Goal: Task Accomplishment & Management: Manage account settings

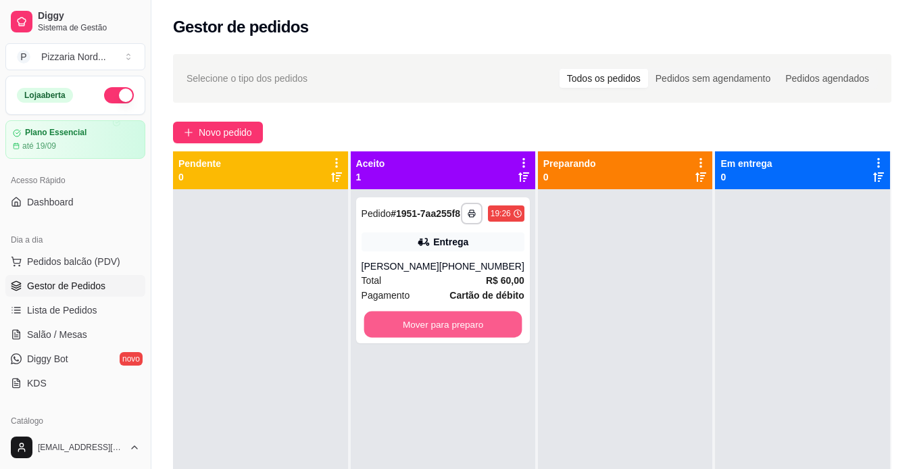
click at [450, 338] on button "Mover para preparo" at bounding box center [442, 324] width 158 height 26
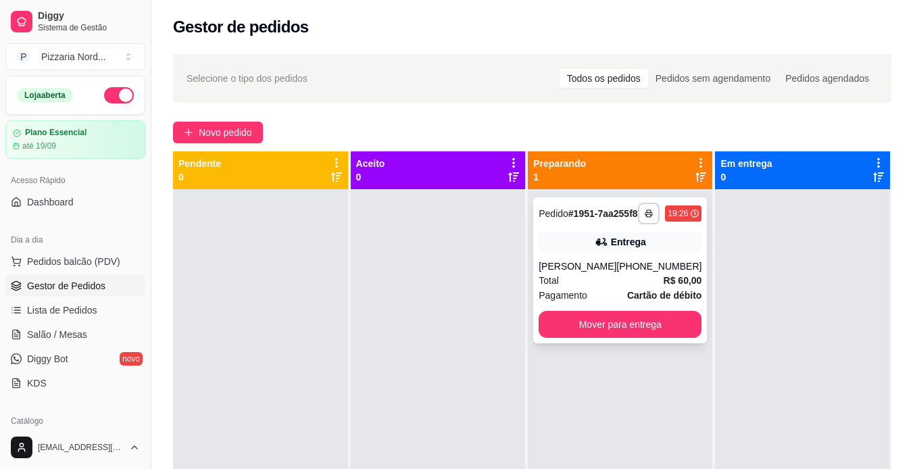
click at [616, 272] on div "[PERSON_NAME]" at bounding box center [577, 266] width 78 height 14
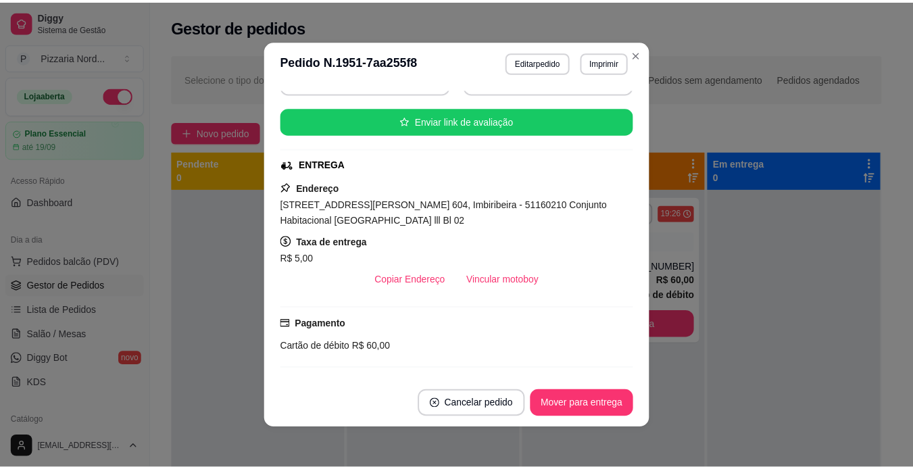
scroll to position [162, 0]
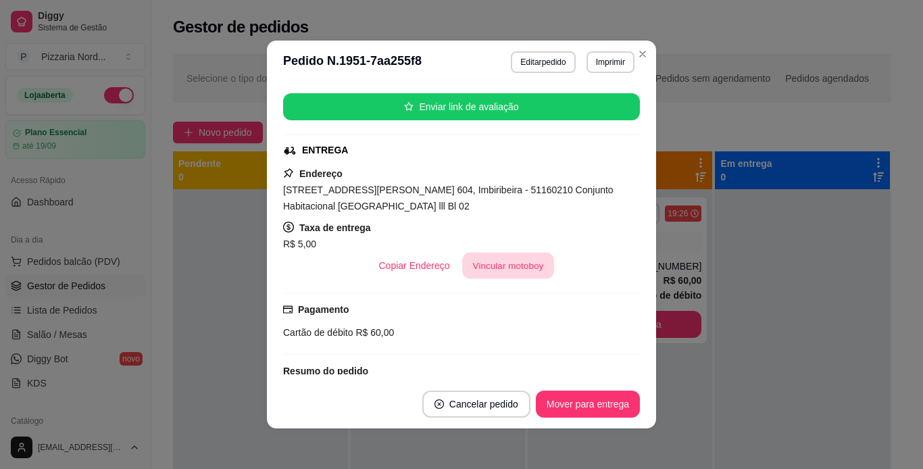
click at [518, 260] on button "Vincular motoboy" at bounding box center [508, 266] width 92 height 26
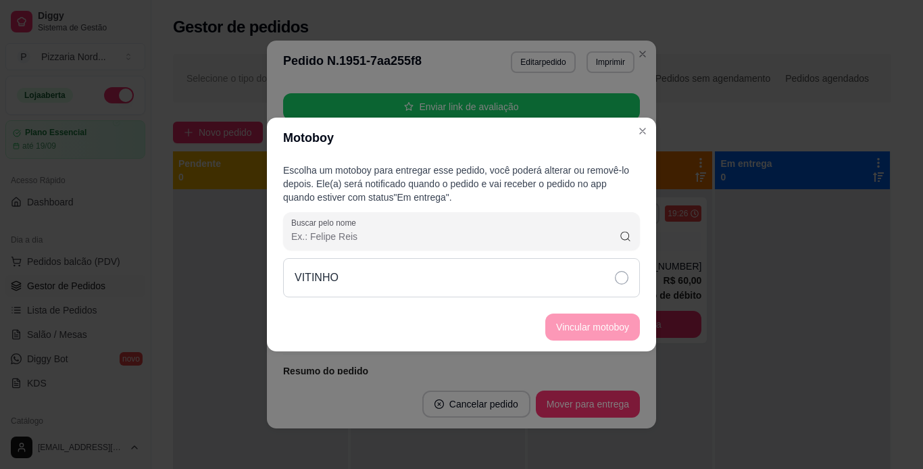
click at [620, 268] on div "VITINHO" at bounding box center [461, 277] width 357 height 39
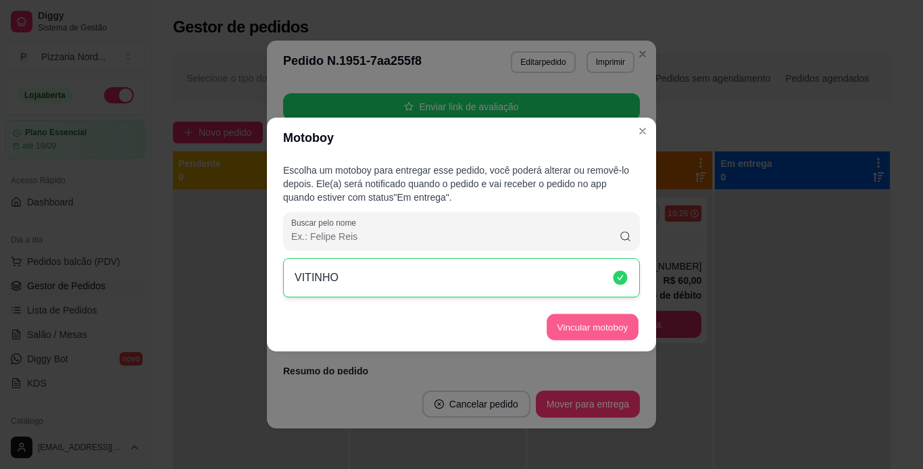
click at [606, 318] on button "Vincular motoboy" at bounding box center [593, 327] width 92 height 26
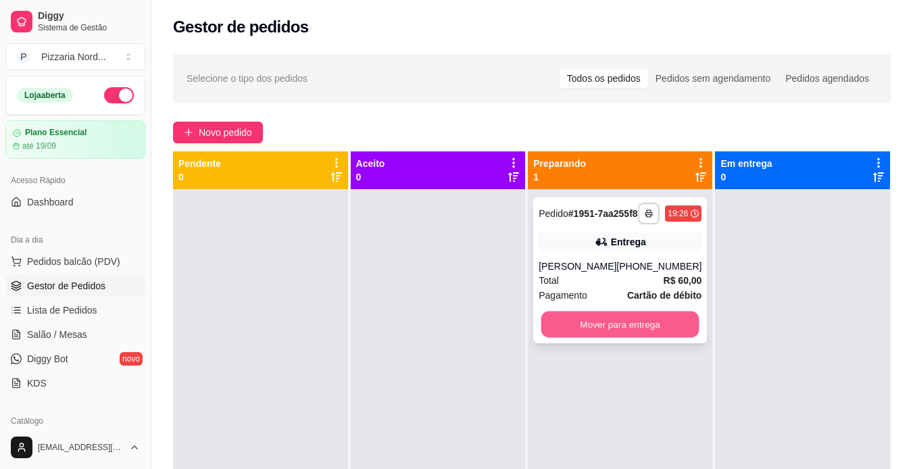
click at [657, 332] on button "Mover para entrega" at bounding box center [620, 324] width 158 height 26
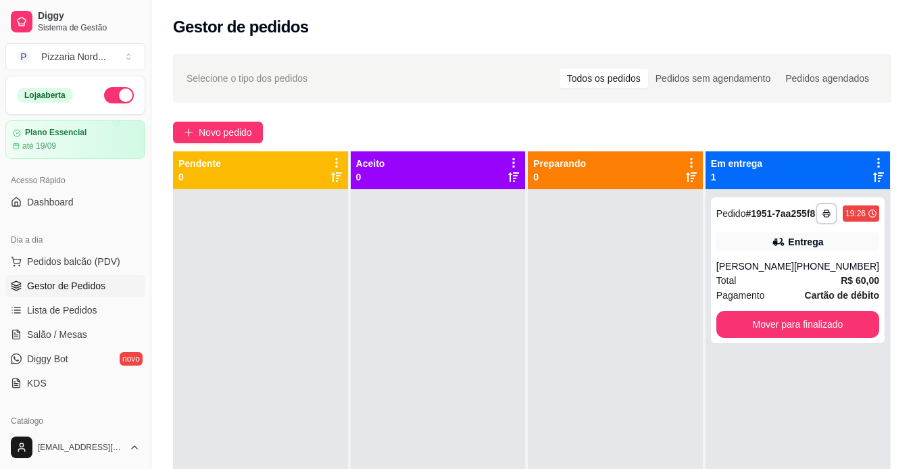
click at [139, 248] on div "Dia a dia Pedidos balcão (PDV) Gestor de Pedidos Lista de Pedidos Salão / Mesas…" at bounding box center [75, 312] width 151 height 176
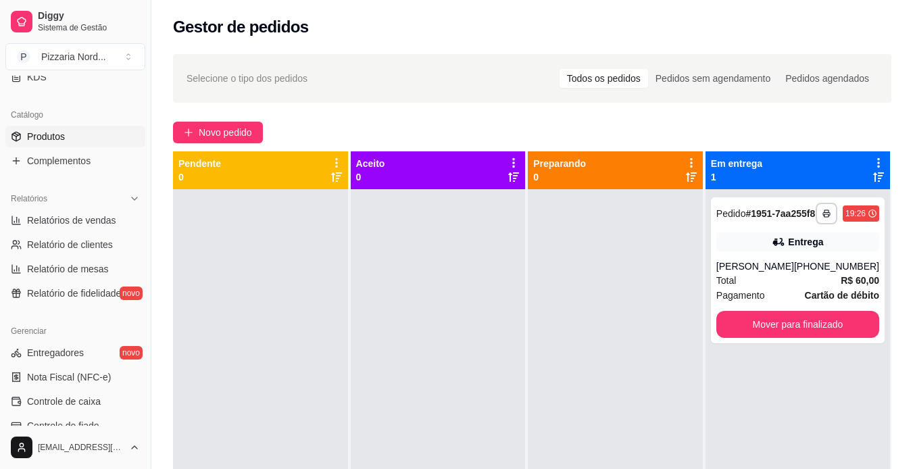
click at [86, 130] on link "Produtos" at bounding box center [75, 137] width 140 height 22
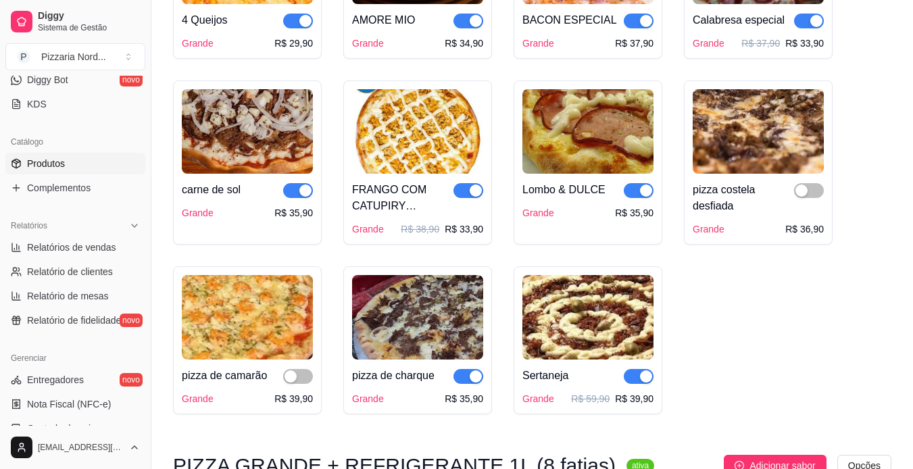
scroll to position [252, 0]
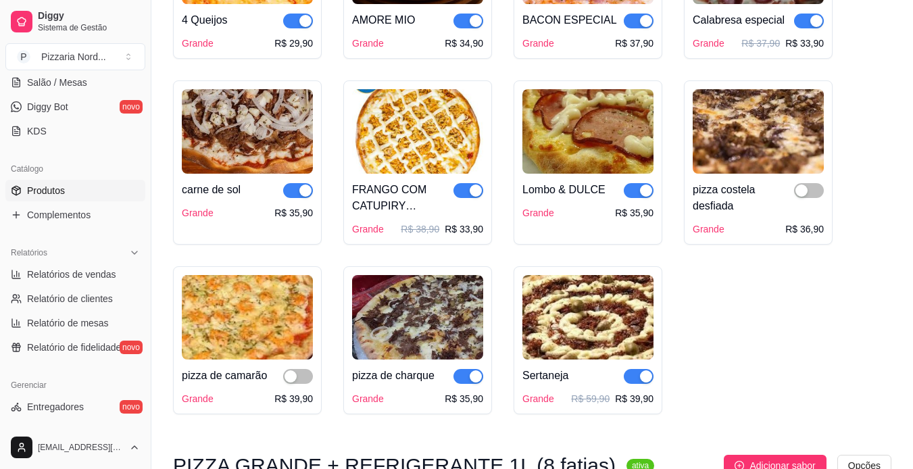
click at [299, 183] on button "button" at bounding box center [298, 190] width 30 height 15
click at [813, 332] on div "4 Queijos Grande R$ 29,90 AMORE MIO Grande R$ 34,90 BACON ESPECIAL Grande R$ 37…" at bounding box center [532, 162] width 718 height 503
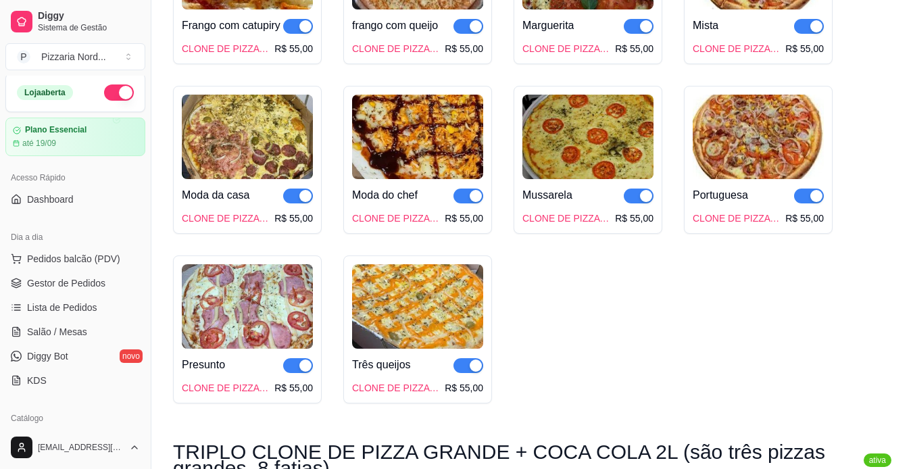
scroll to position [0, 0]
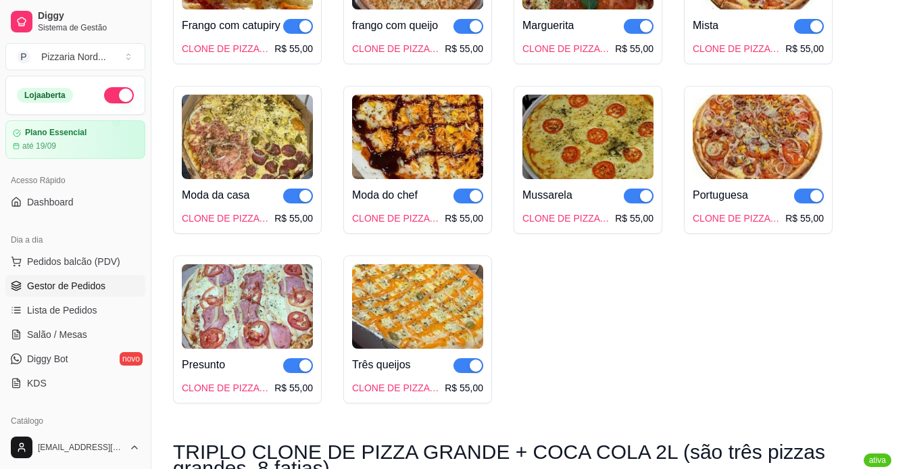
click at [97, 279] on span "Gestor de Pedidos" at bounding box center [66, 286] width 78 height 14
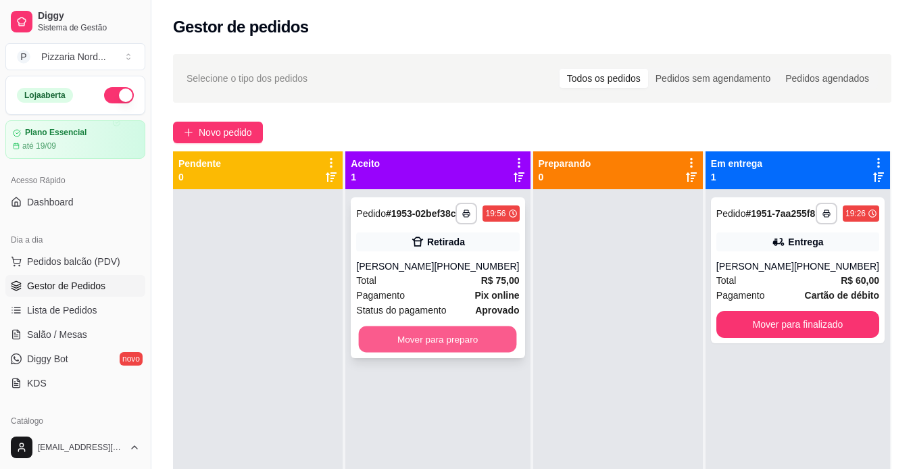
click at [479, 343] on button "Mover para preparo" at bounding box center [438, 339] width 158 height 26
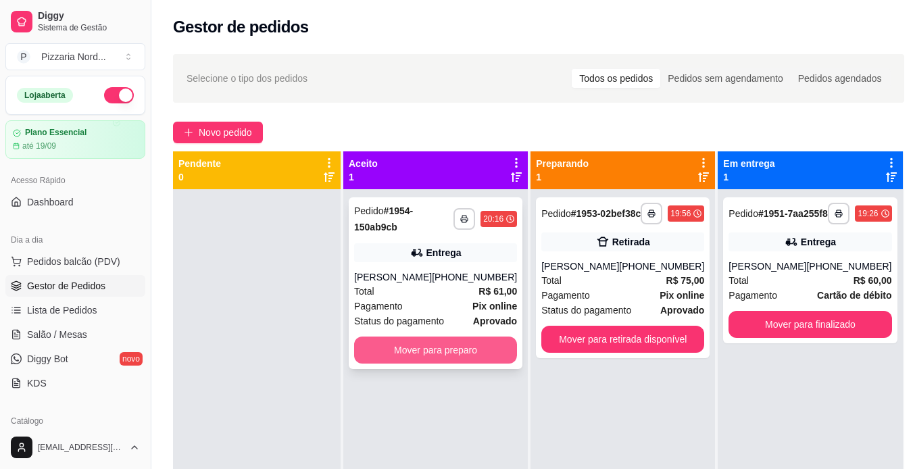
click at [448, 359] on button "Mover para preparo" at bounding box center [435, 349] width 163 height 27
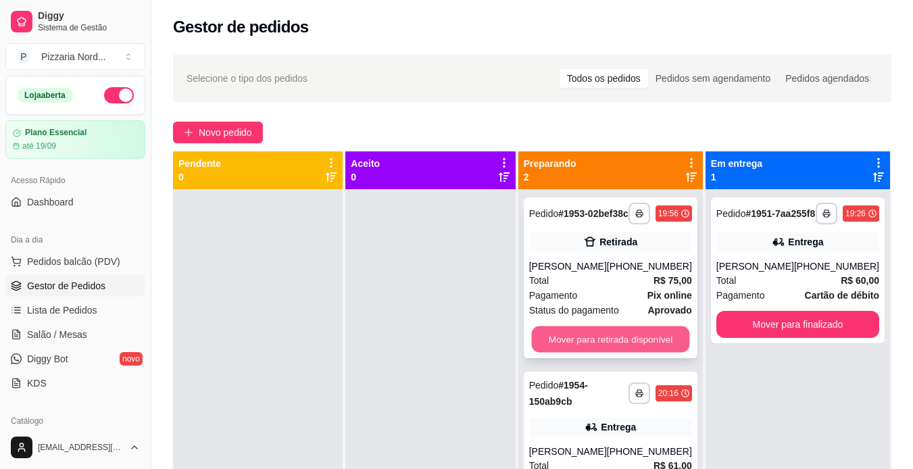
click at [628, 345] on button "Mover para retirada disponível" at bounding box center [610, 339] width 158 height 26
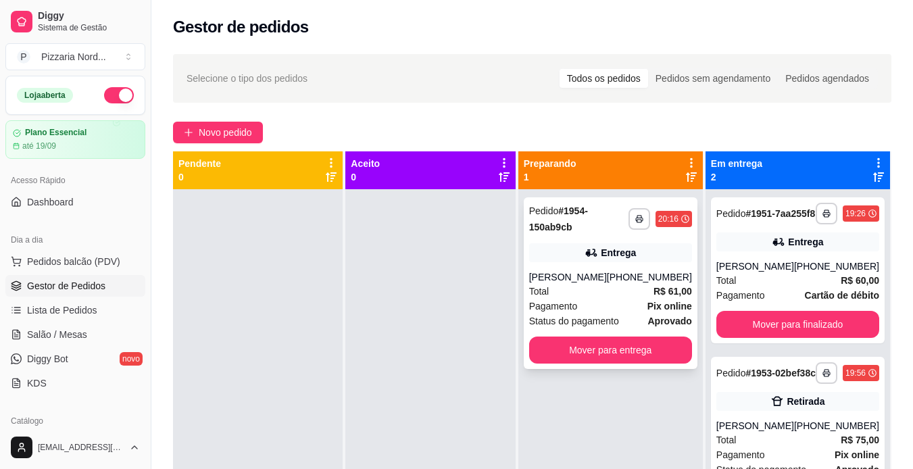
click at [645, 313] on div "Pagamento Pix online" at bounding box center [610, 306] width 163 height 15
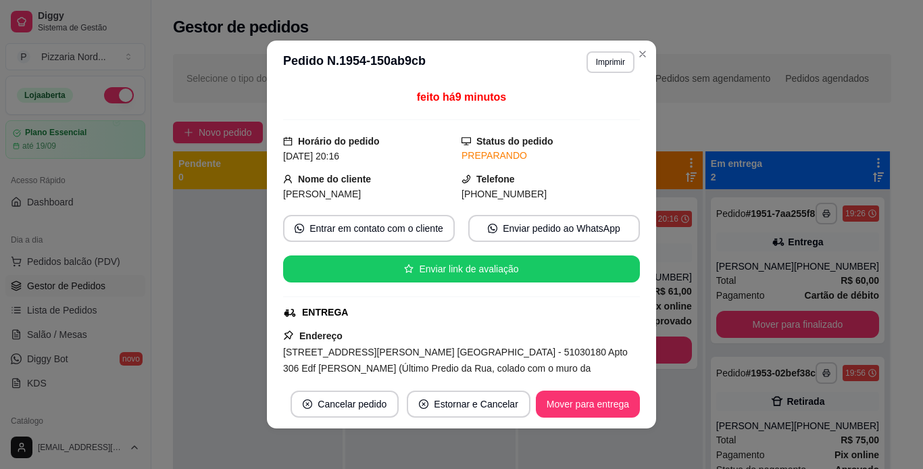
scroll to position [249, 0]
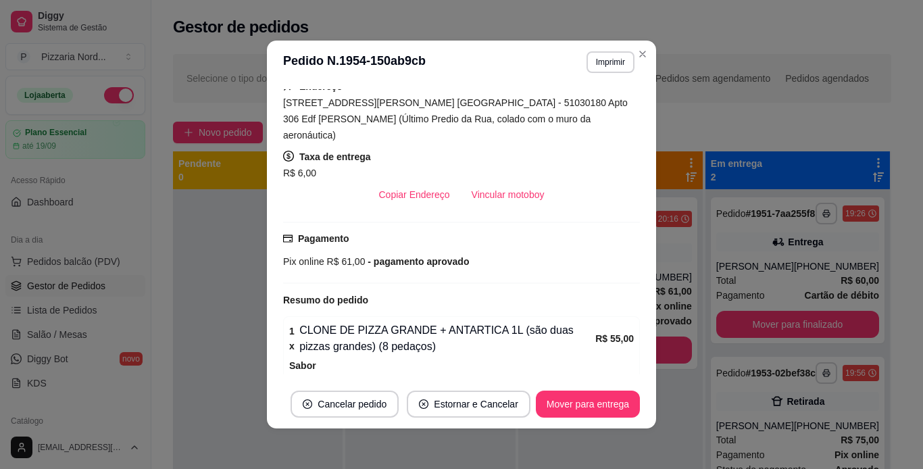
drag, startPoint x: 509, startPoint y: 163, endPoint x: 488, endPoint y: 188, distance: 32.6
click at [488, 188] on div "Endereço [STREET_ADDRESS][PERSON_NAME] [GEOGRAPHIC_DATA] - 51030180 Apto 306 Ed…" at bounding box center [461, 143] width 357 height 130
click at [488, 188] on button "Vincular motoboy" at bounding box center [508, 195] width 92 height 26
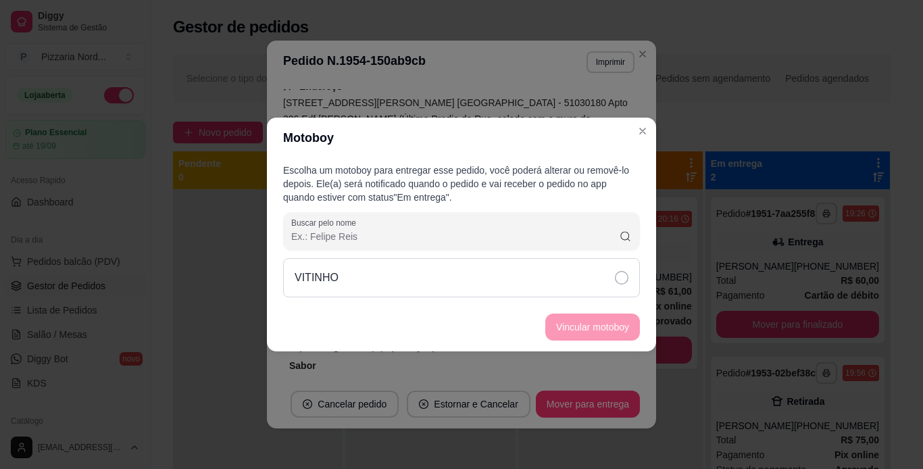
click at [453, 259] on div "VITINHO" at bounding box center [461, 277] width 357 height 39
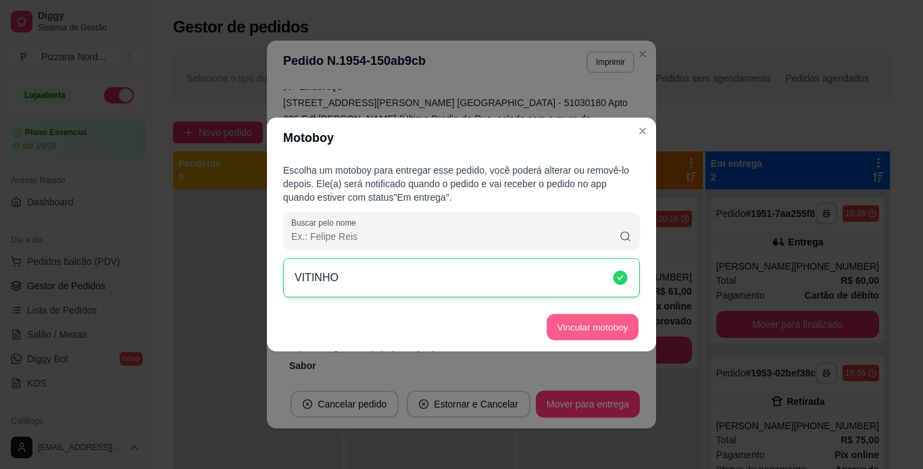
click at [574, 325] on button "Vincular motoboy" at bounding box center [593, 327] width 92 height 26
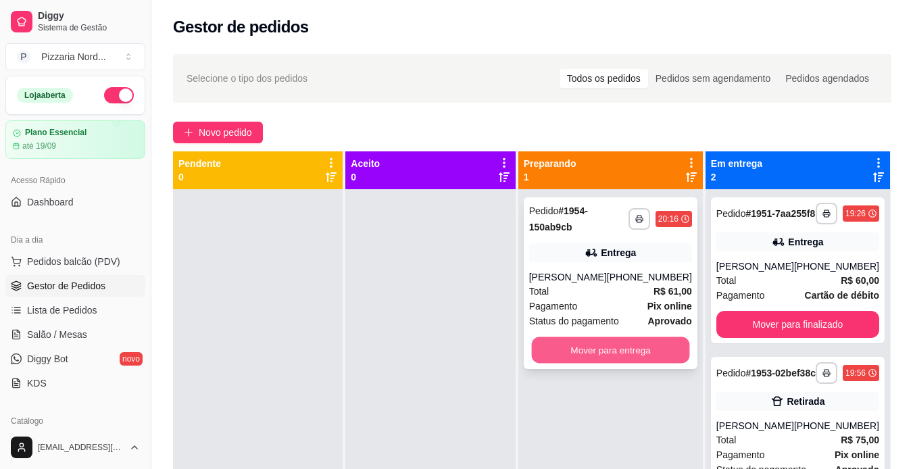
click at [609, 360] on button "Mover para entrega" at bounding box center [610, 350] width 158 height 26
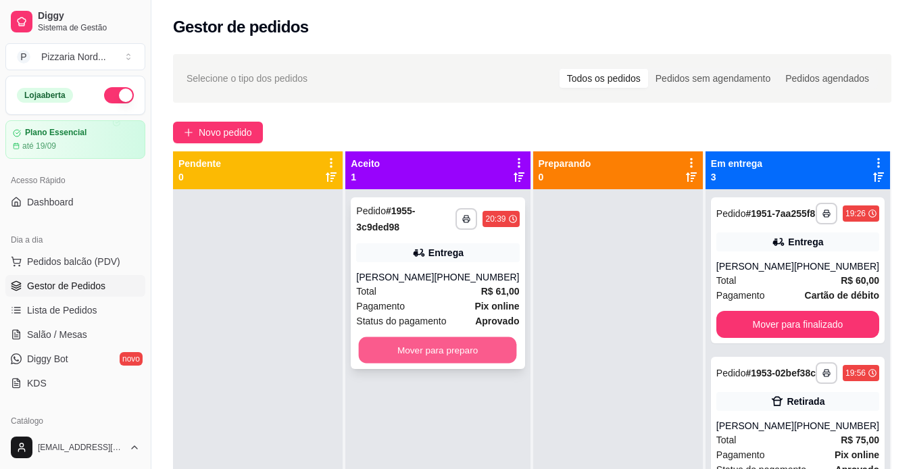
click at [448, 345] on button "Mover para preparo" at bounding box center [438, 350] width 158 height 26
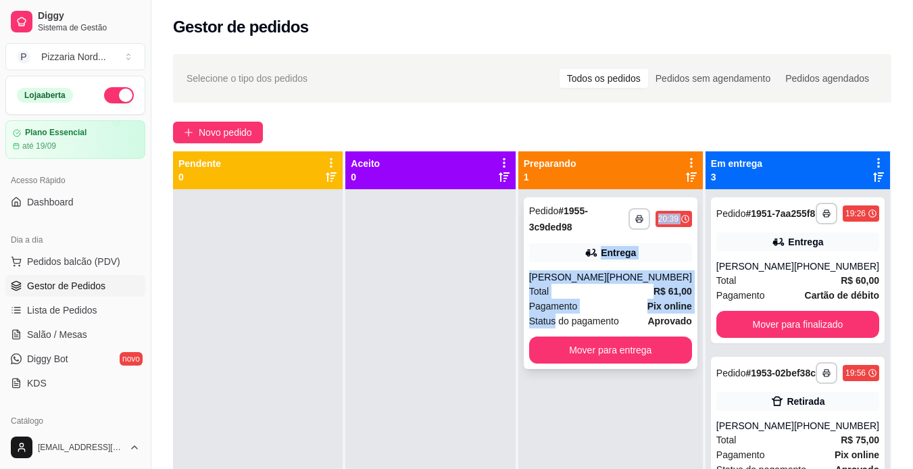
drag, startPoint x: 562, startPoint y: 323, endPoint x: 599, endPoint y: 238, distance: 92.6
click at [599, 238] on div "**********" at bounding box center [611, 283] width 174 height 172
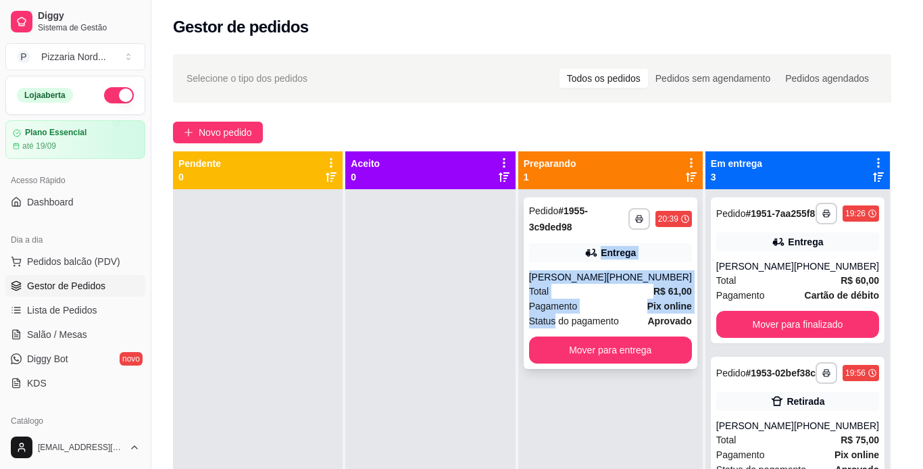
click at [599, 238] on button "Enviar pedido ao WhatsApp" at bounding box center [554, 228] width 172 height 27
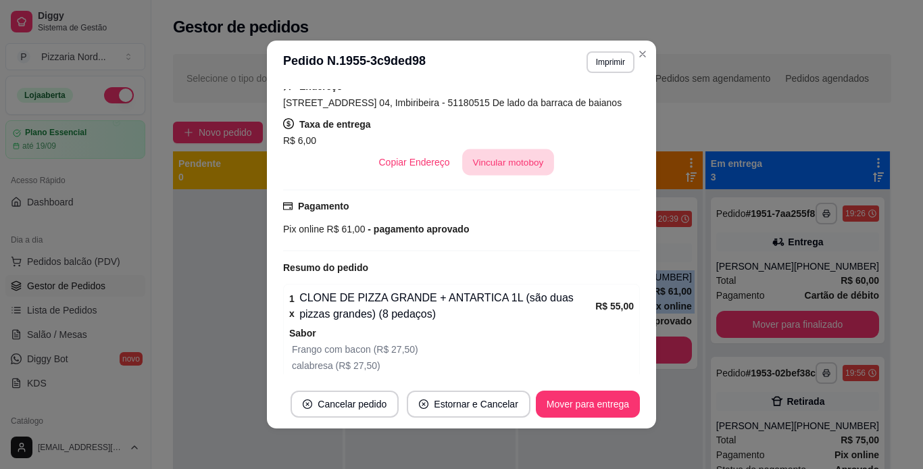
click at [524, 161] on button "Vincular motoboy" at bounding box center [508, 162] width 92 height 26
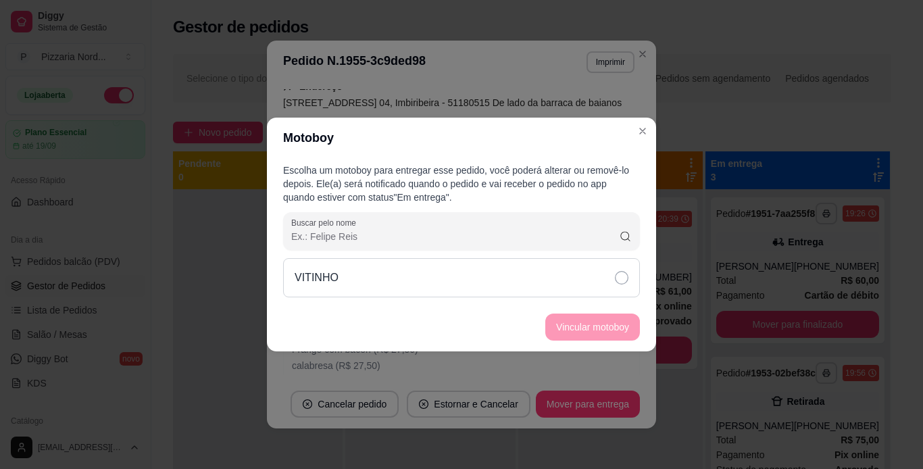
click at [509, 286] on div "VITINHO" at bounding box center [461, 277] width 357 height 39
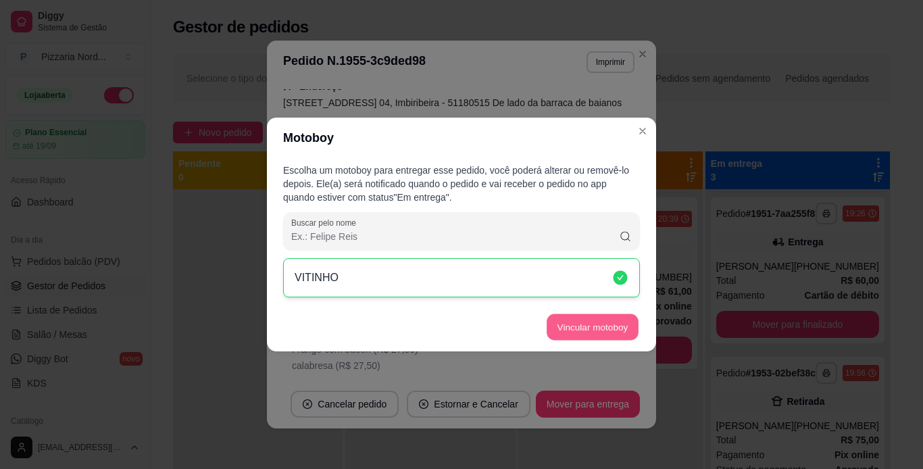
click at [573, 332] on button "Vincular motoboy" at bounding box center [593, 327] width 92 height 26
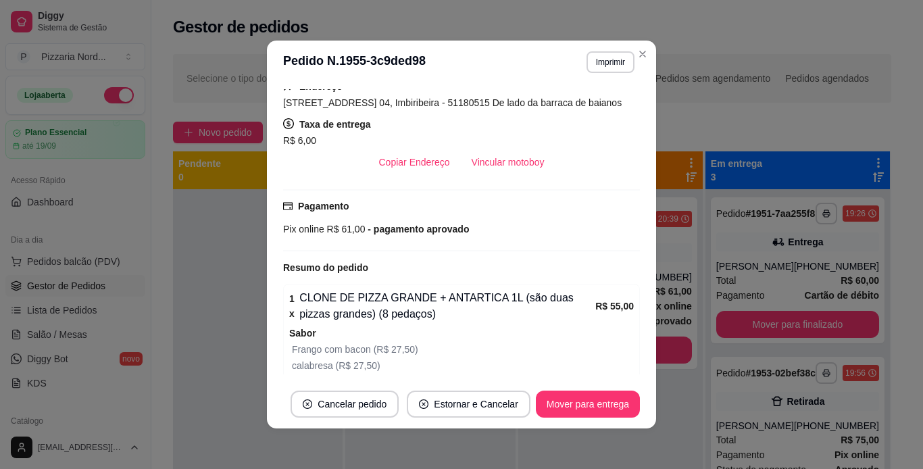
click at [648, 134] on div "feito há 13 minutos Horário do pedido [DATE] 20:39 Status do pedido PREPARANDO …" at bounding box center [461, 232] width 389 height 296
click at [533, 153] on button "Vincular motoboy" at bounding box center [508, 162] width 92 height 26
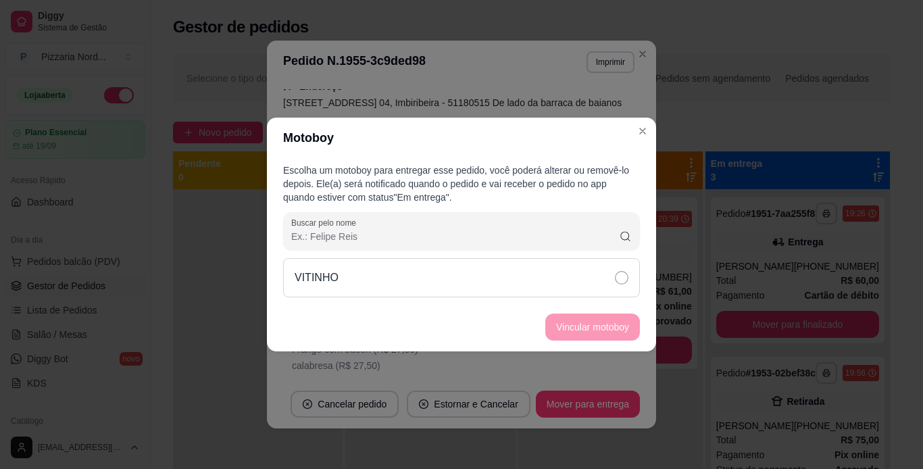
click at [530, 268] on div "VITINHO" at bounding box center [461, 277] width 357 height 39
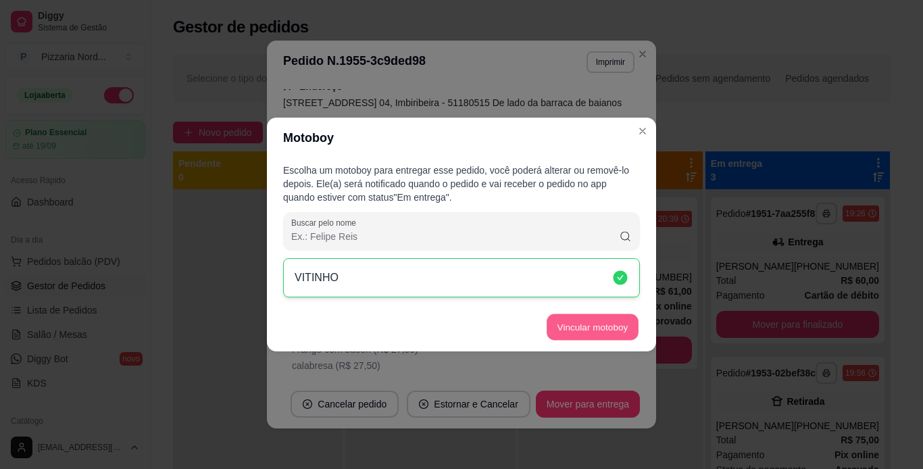
click at [590, 330] on button "Vincular motoboy" at bounding box center [593, 327] width 92 height 26
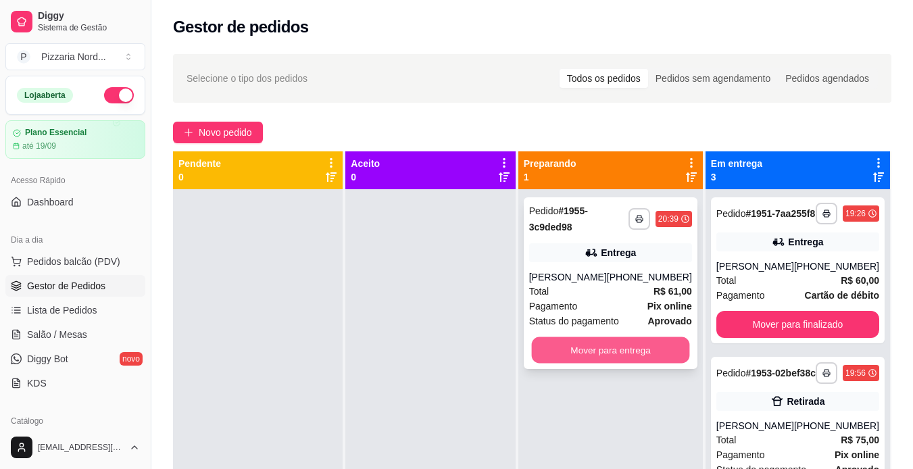
click at [572, 352] on button "Mover para entrega" at bounding box center [610, 350] width 158 height 26
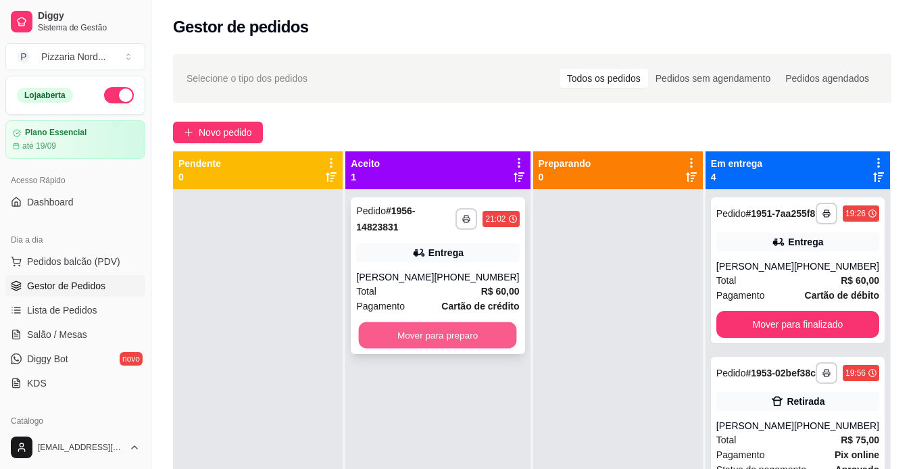
click at [457, 334] on button "Mover para preparo" at bounding box center [438, 335] width 158 height 26
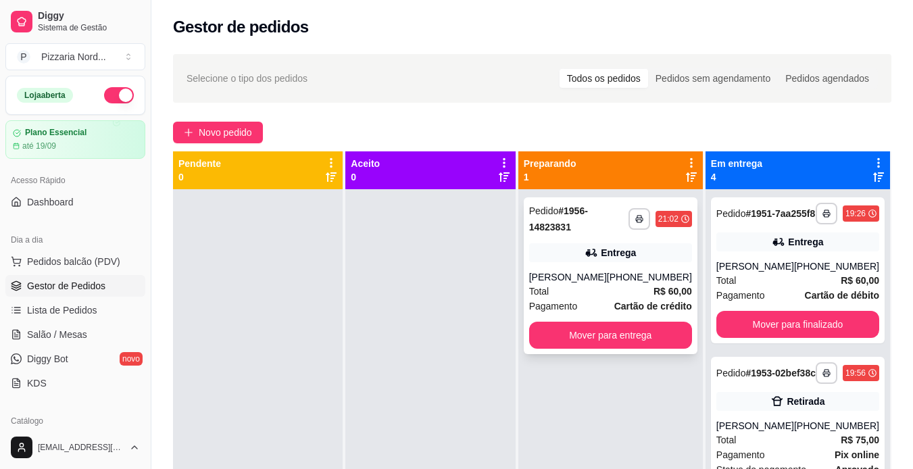
click at [598, 255] on icon at bounding box center [591, 253] width 14 height 14
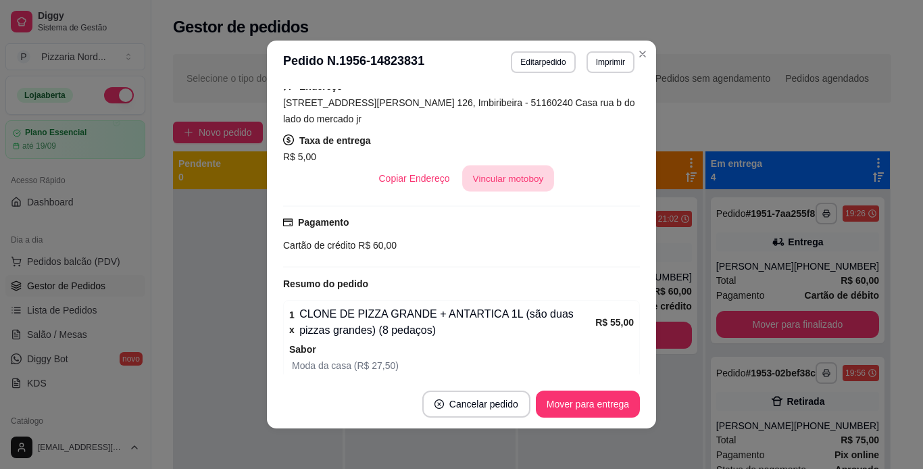
click at [499, 176] on button "Vincular motoboy" at bounding box center [508, 179] width 92 height 26
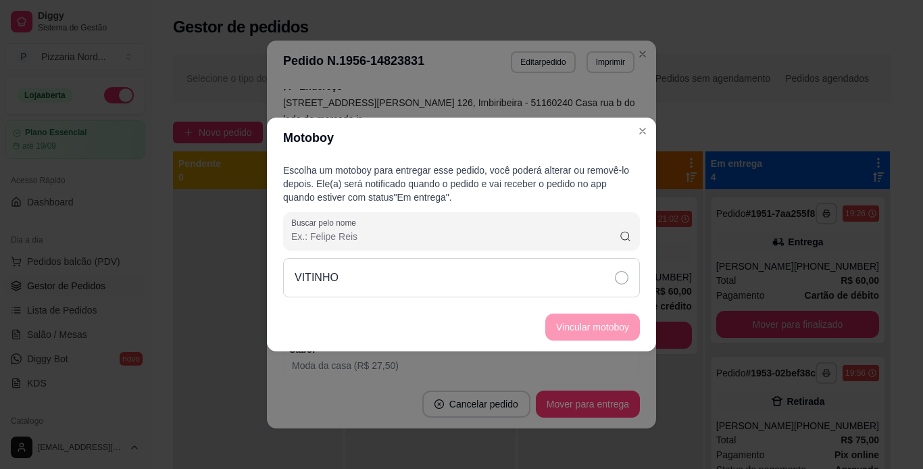
click at [467, 268] on div "VITINHO" at bounding box center [461, 277] width 357 height 39
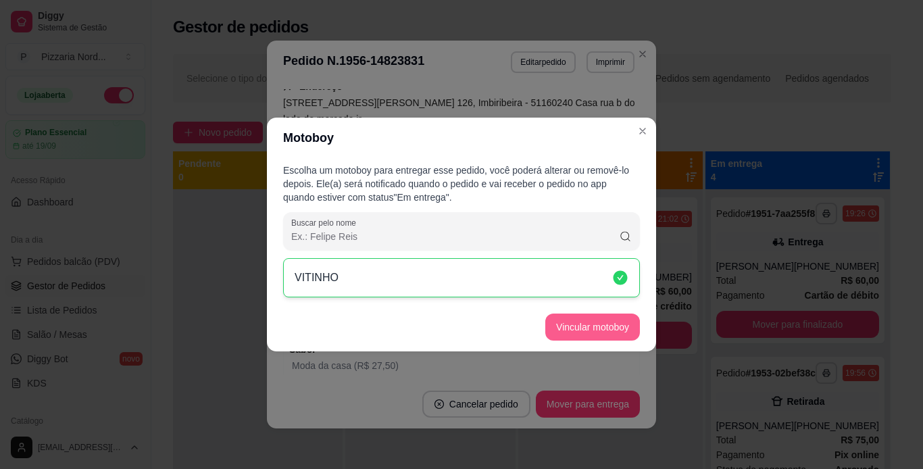
click at [567, 316] on button "Vincular motoboy" at bounding box center [592, 326] width 95 height 27
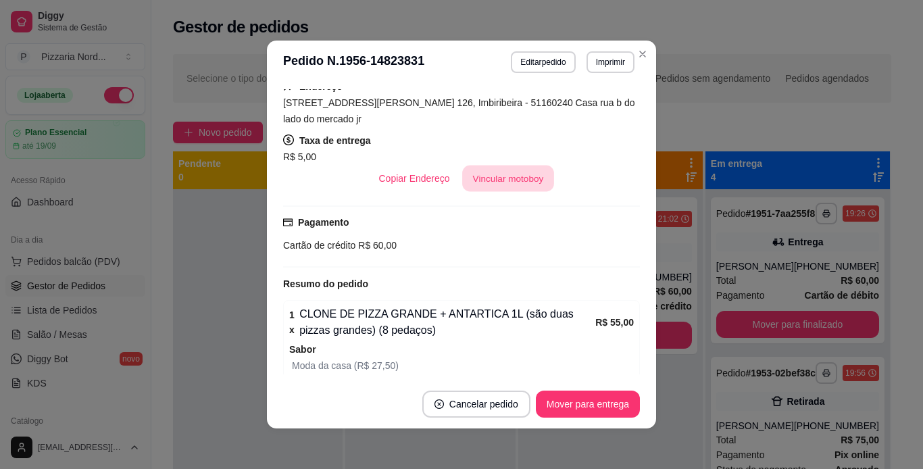
click at [494, 172] on button "Vincular motoboy" at bounding box center [508, 179] width 92 height 26
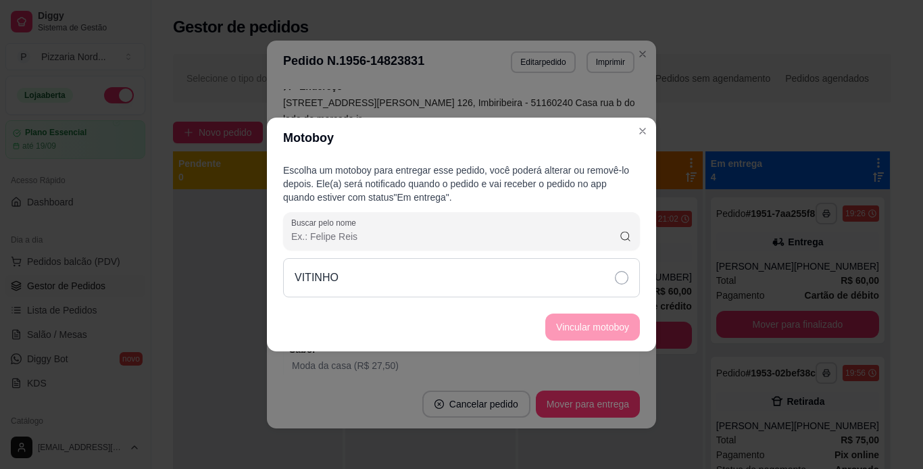
click at [455, 266] on div "VITINHO" at bounding box center [461, 277] width 357 height 39
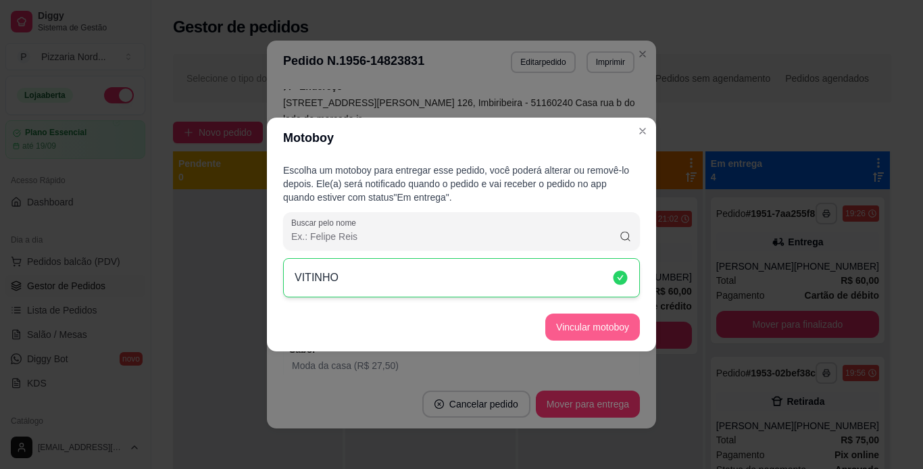
click at [580, 334] on button "Vincular motoboy" at bounding box center [592, 326] width 95 height 27
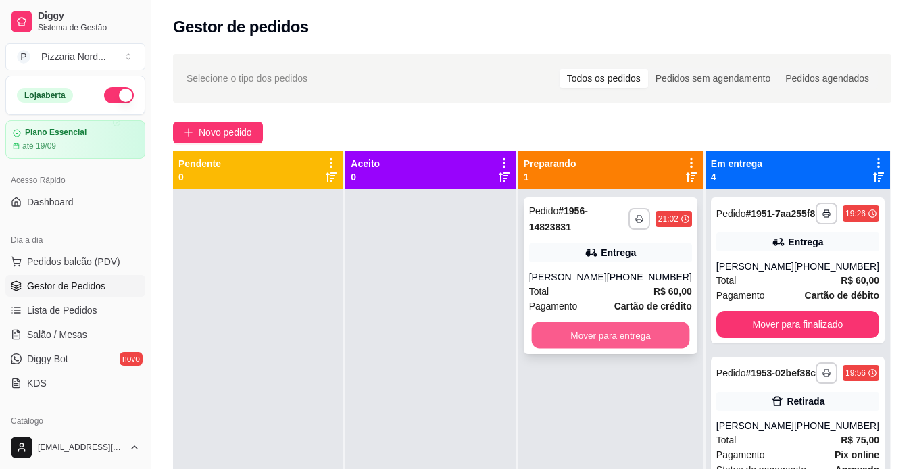
click at [644, 340] on button "Mover para entrega" at bounding box center [610, 335] width 158 height 26
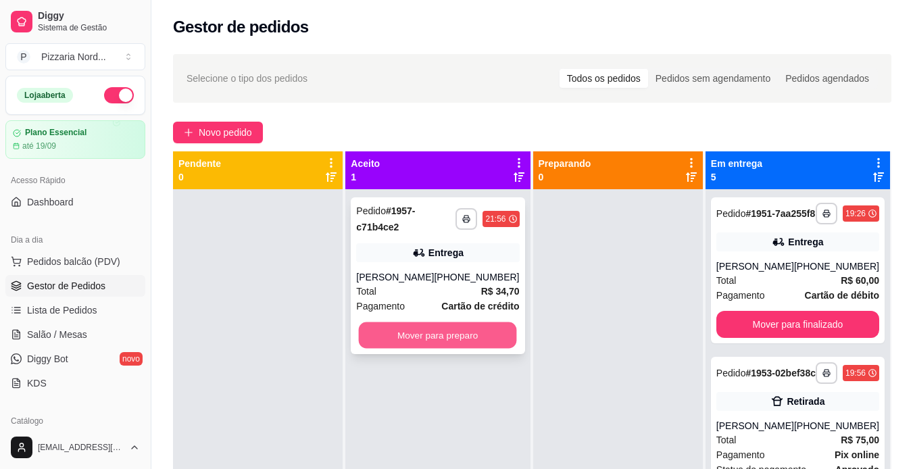
click at [439, 333] on button "Mover para preparo" at bounding box center [438, 335] width 158 height 26
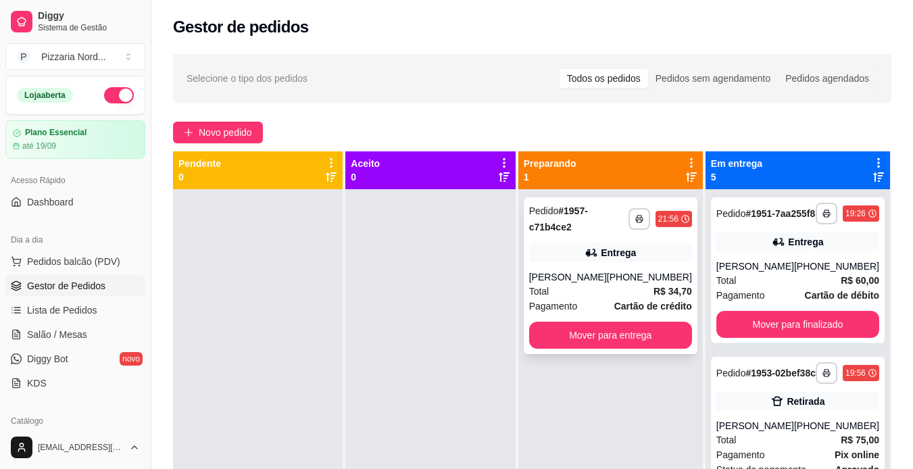
click at [606, 282] on div "[PERSON_NAME]" at bounding box center [568, 277] width 78 height 14
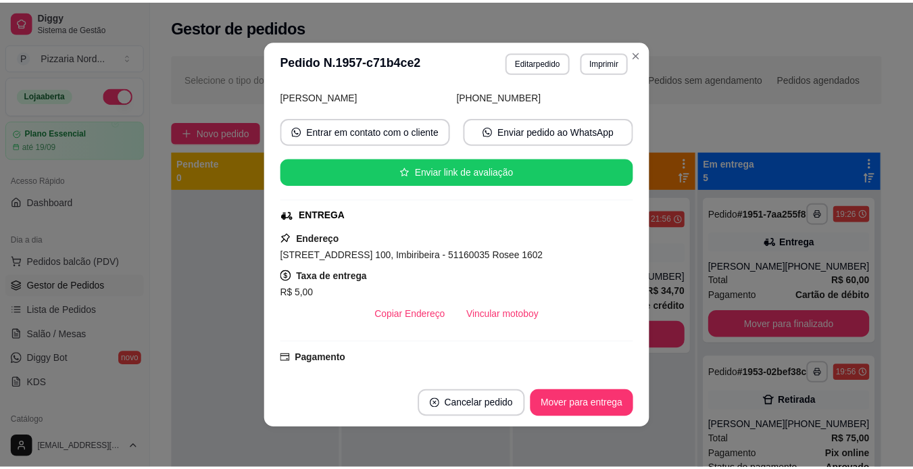
scroll to position [124, 0]
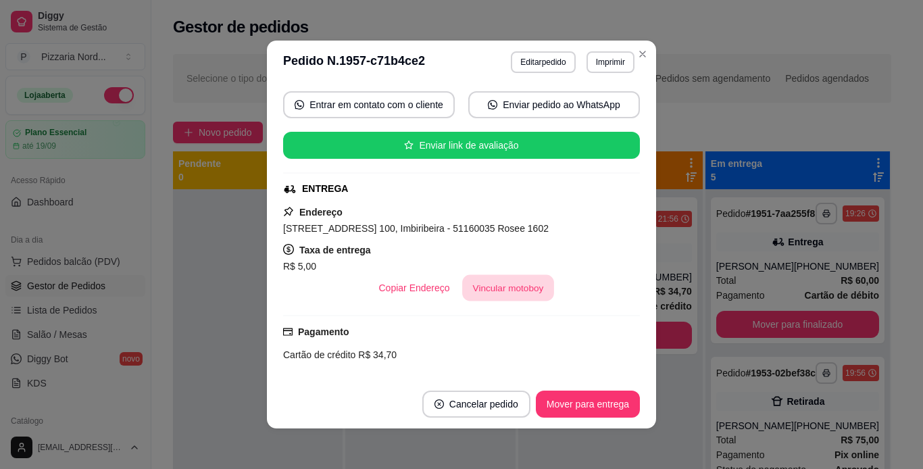
click at [497, 293] on button "Vincular motoboy" at bounding box center [508, 288] width 92 height 26
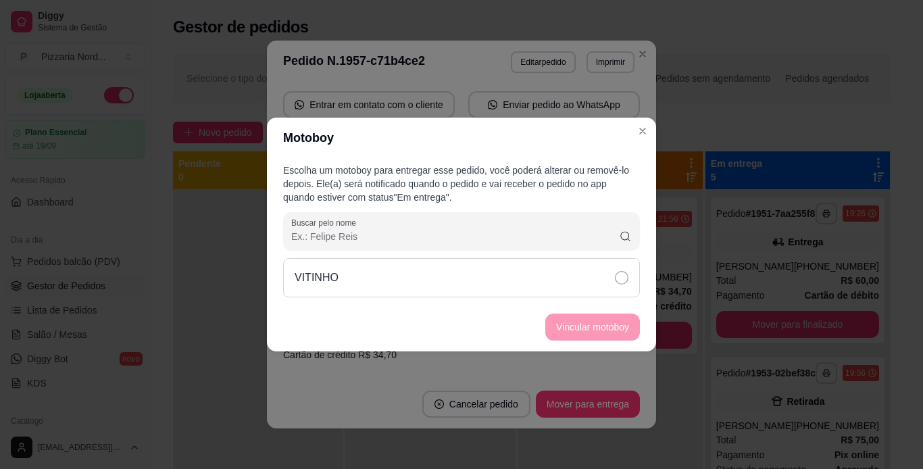
click at [472, 279] on div "VITINHO" at bounding box center [461, 277] width 357 height 39
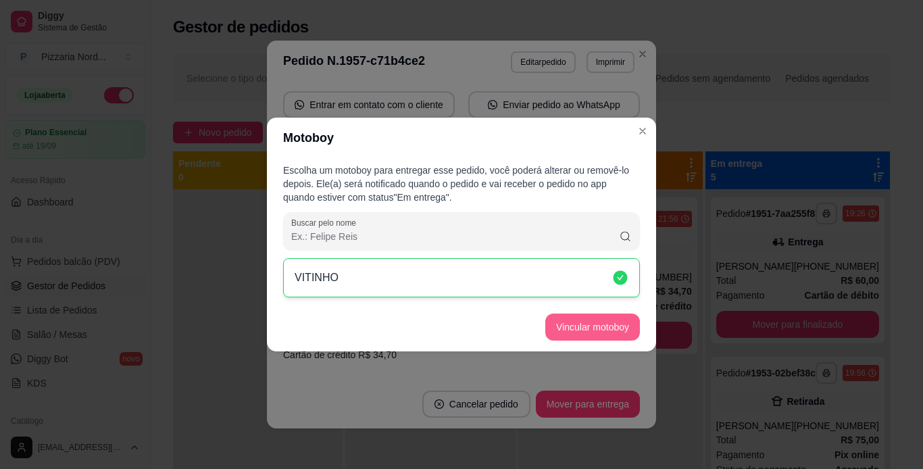
click at [569, 336] on button "Vincular motoboy" at bounding box center [592, 326] width 95 height 27
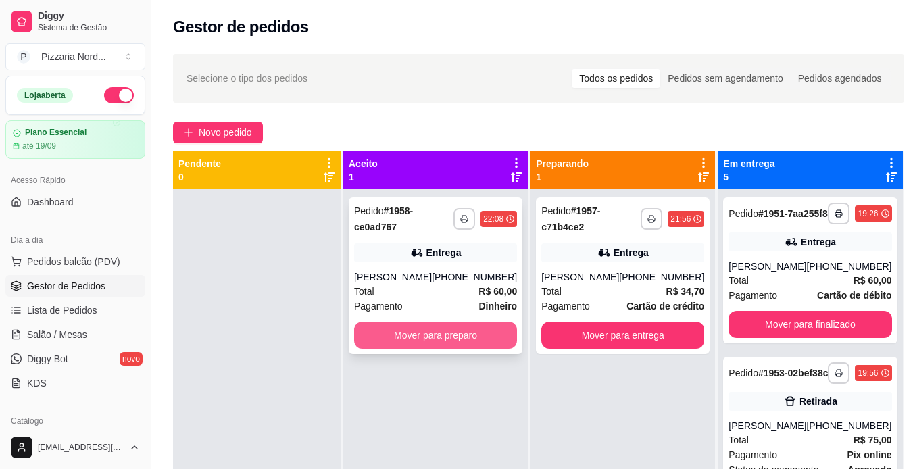
click at [436, 345] on button "Mover para preparo" at bounding box center [435, 335] width 163 height 27
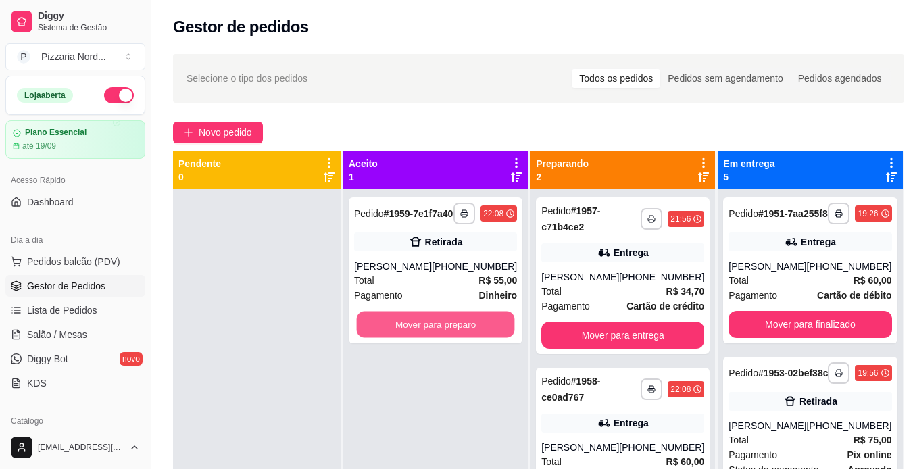
click at [436, 338] on button "Mover para preparo" at bounding box center [436, 324] width 158 height 26
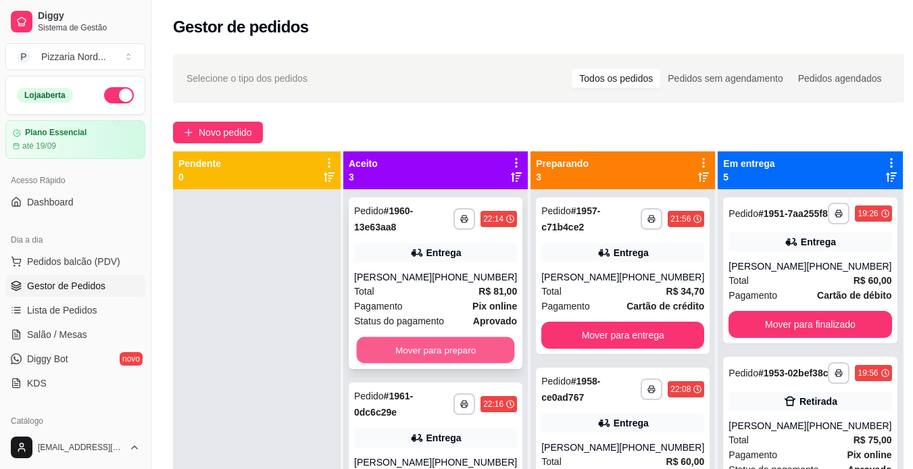
click at [432, 350] on button "Mover para preparo" at bounding box center [436, 350] width 158 height 26
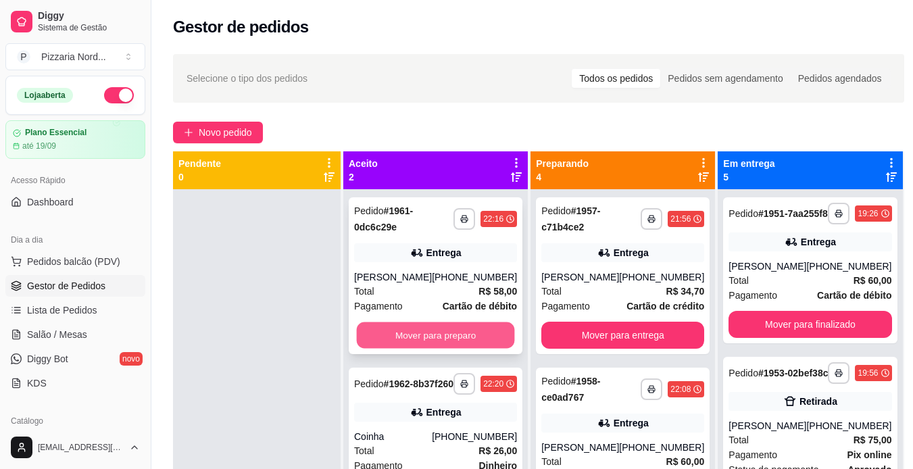
click at [424, 341] on button "Mover para preparo" at bounding box center [436, 335] width 158 height 26
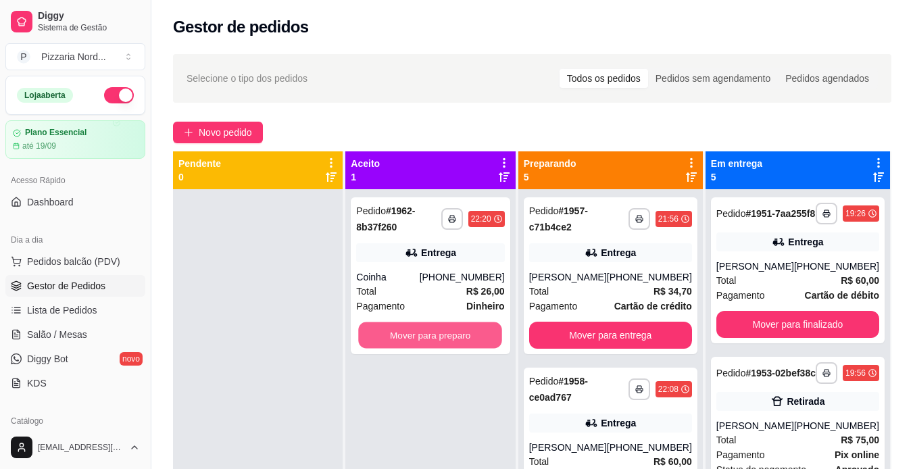
click at [424, 341] on button "Mover para preparo" at bounding box center [431, 335] width 144 height 26
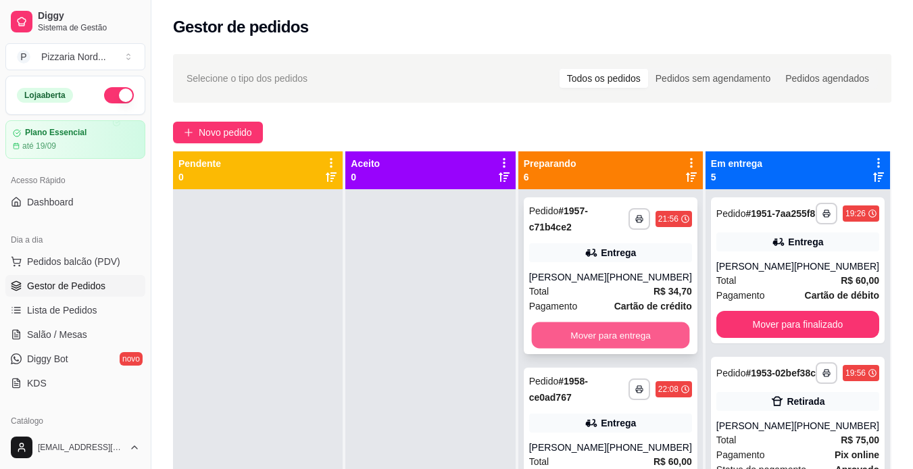
click at [607, 327] on button "Mover para entrega" at bounding box center [610, 335] width 158 height 26
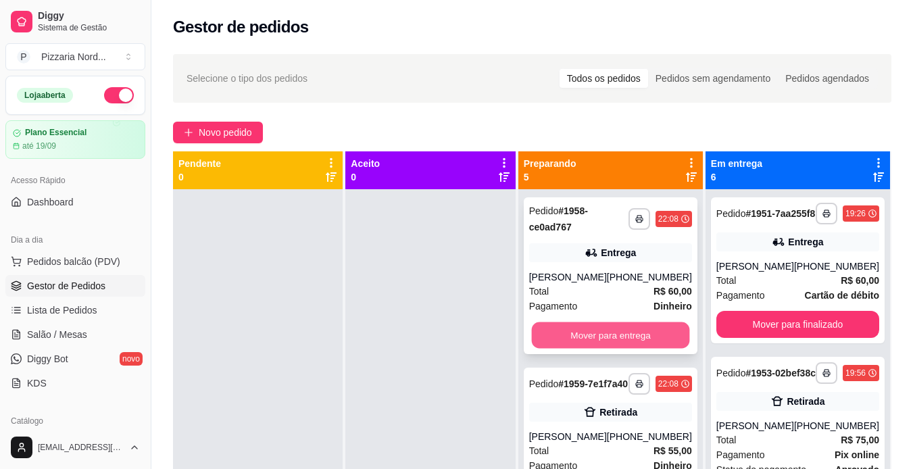
click at [614, 344] on button "Mover para entrega" at bounding box center [610, 335] width 158 height 26
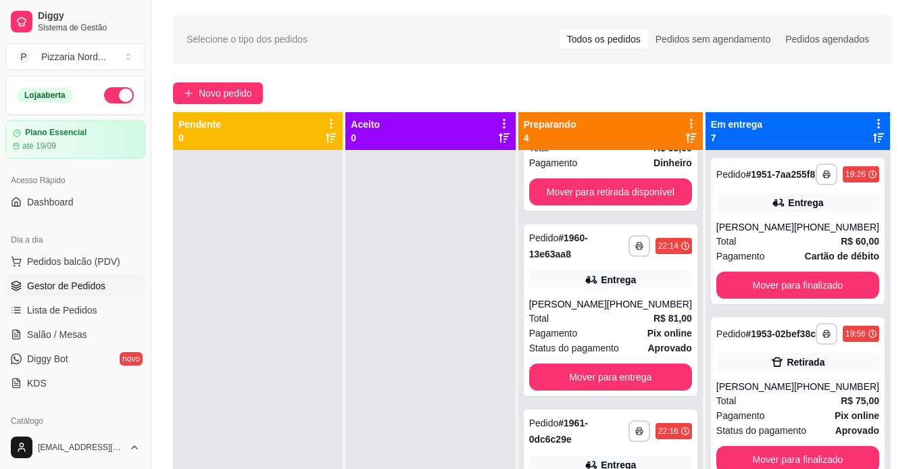
scroll to position [0, 0]
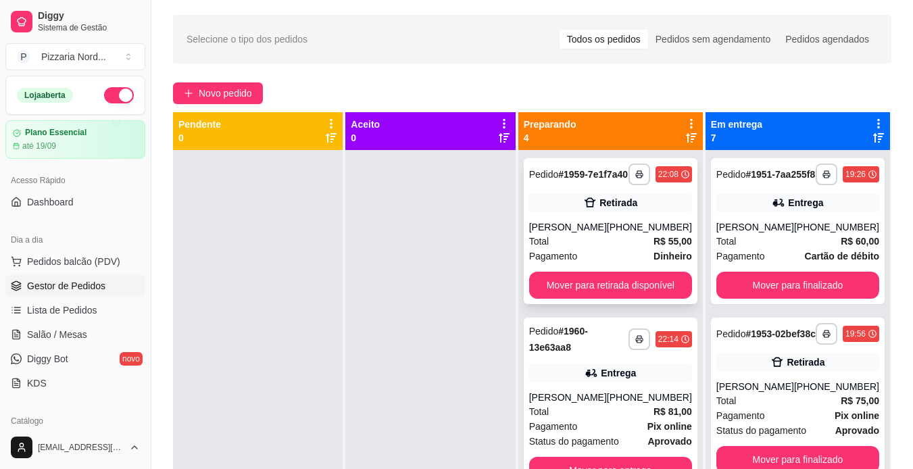
click at [622, 294] on button "Mover para retirada disponível" at bounding box center [610, 285] width 163 height 27
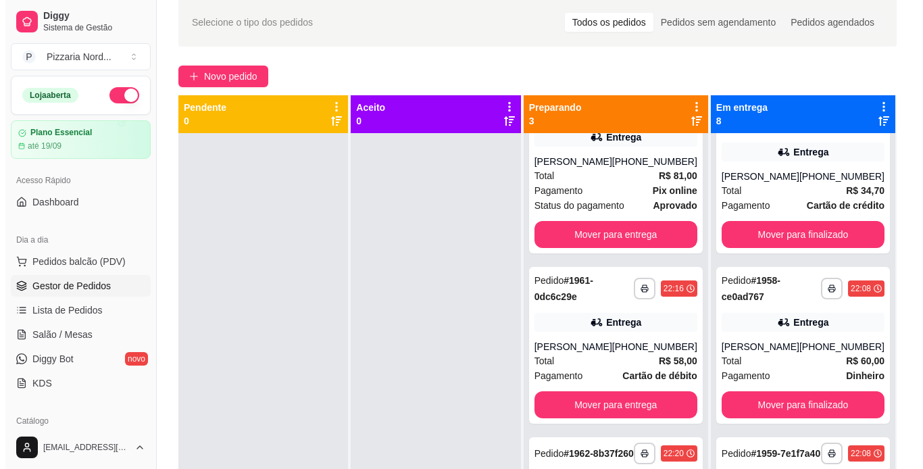
scroll to position [47, 0]
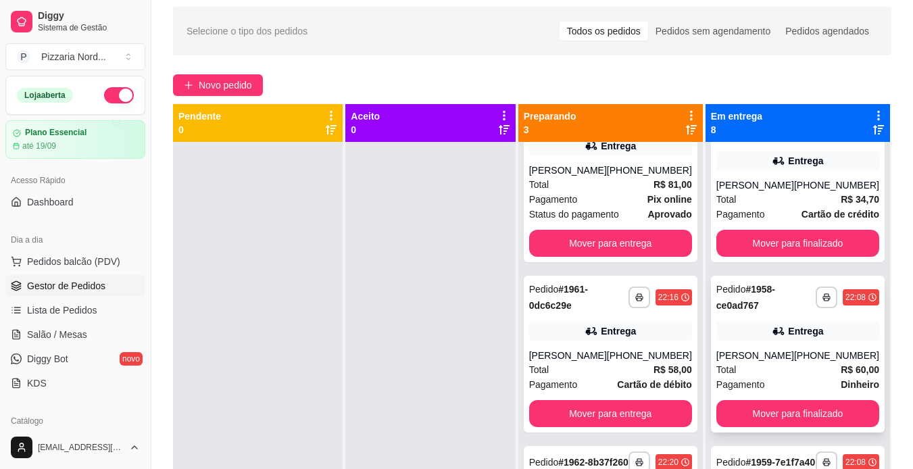
click at [774, 349] on div "[PERSON_NAME]" at bounding box center [755, 356] width 78 height 14
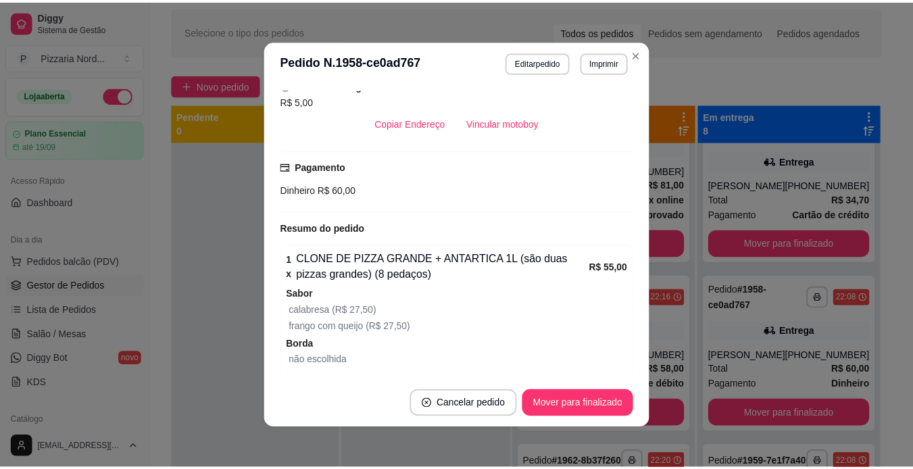
scroll to position [391, 0]
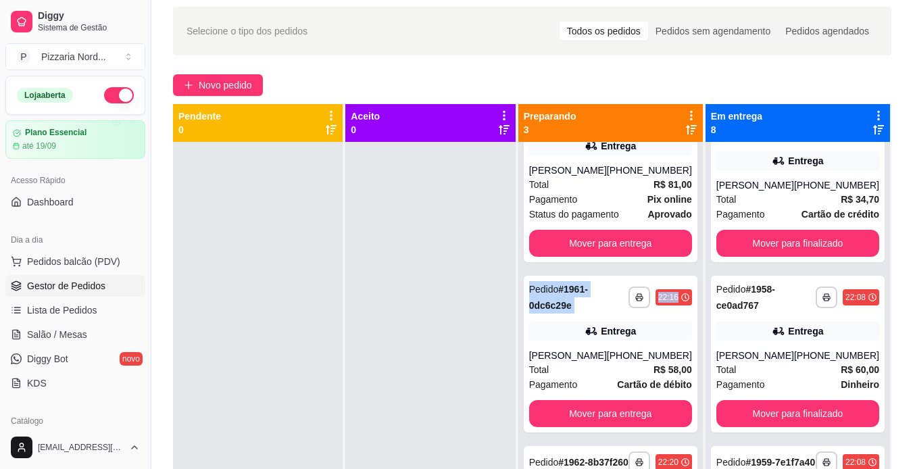
drag, startPoint x: 703, startPoint y: 301, endPoint x: 702, endPoint y: 216, distance: 85.8
click at [702, 216] on div "**********" at bounding box center [611, 357] width 186 height 507
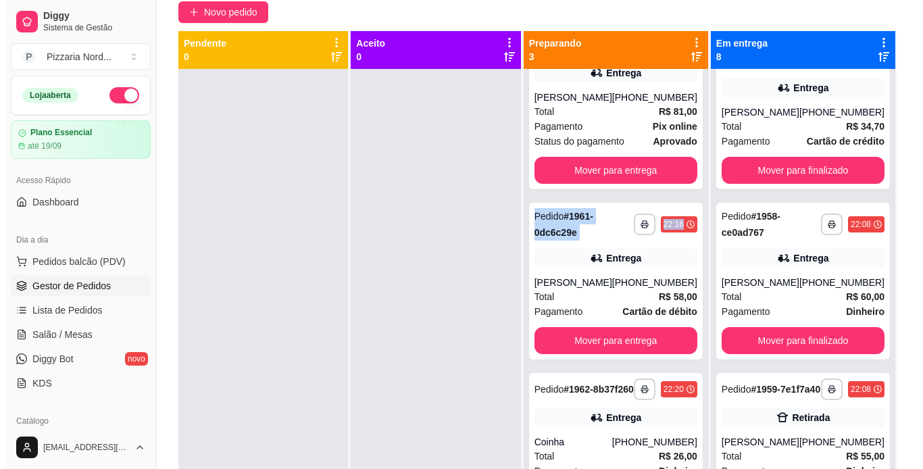
scroll to position [206, 0]
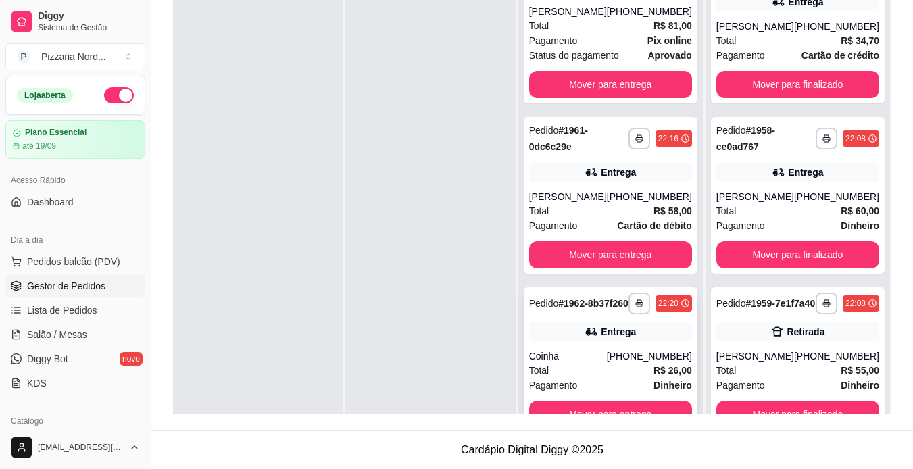
click at [626, 346] on div "**********" at bounding box center [611, 360] width 174 height 146
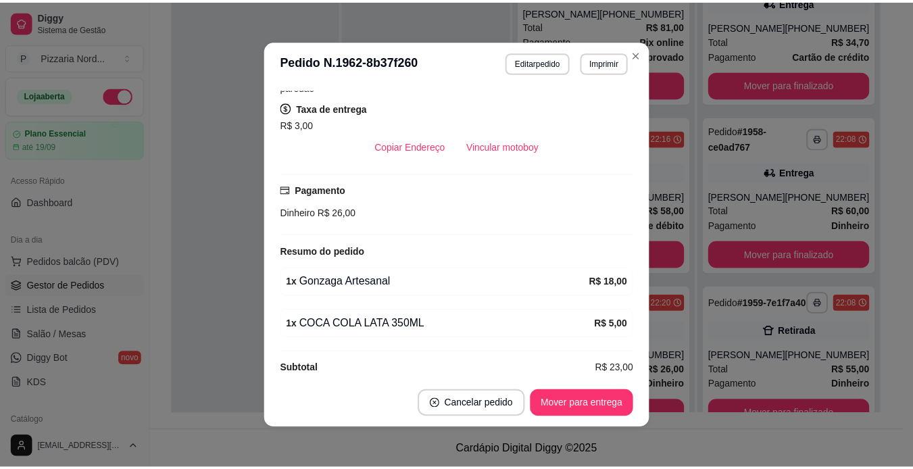
scroll to position [94, 0]
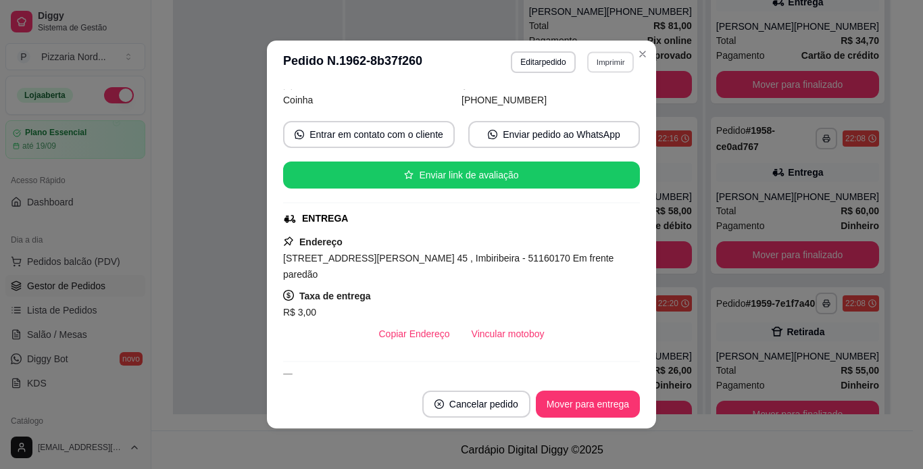
click at [608, 68] on button "Imprimir" at bounding box center [610, 61] width 47 height 21
click at [573, 132] on button "IMPRESSORA" at bounding box center [581, 137] width 98 height 22
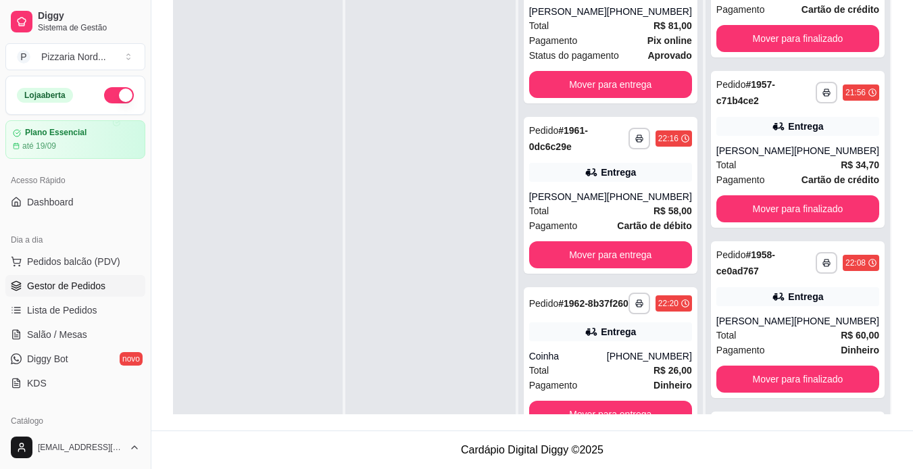
scroll to position [132, 0]
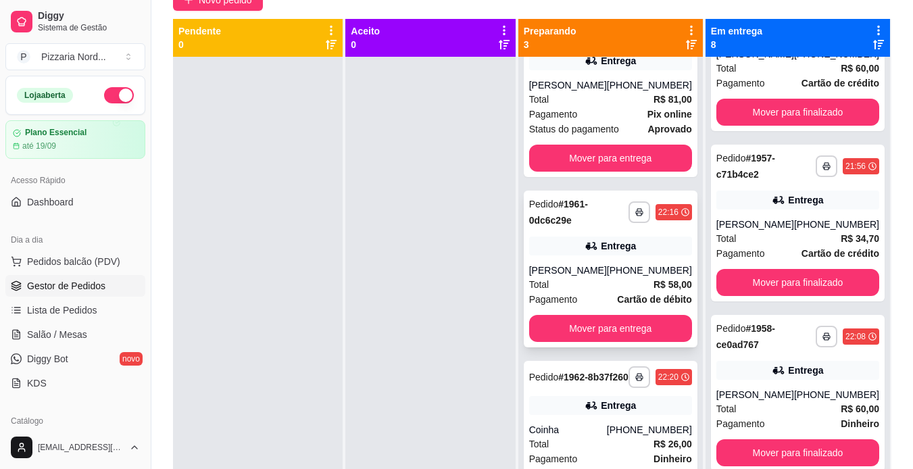
click at [608, 277] on div "Total R$ 58,00" at bounding box center [610, 284] width 163 height 15
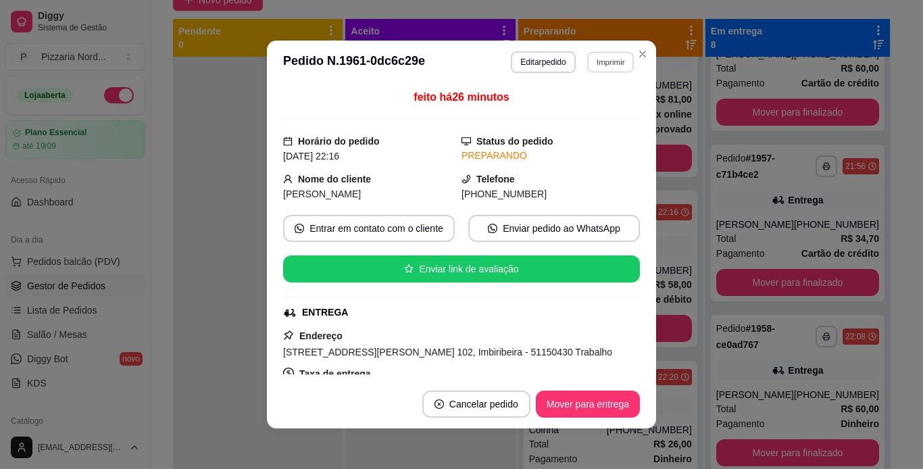
click at [604, 59] on button "Imprimir" at bounding box center [610, 61] width 47 height 21
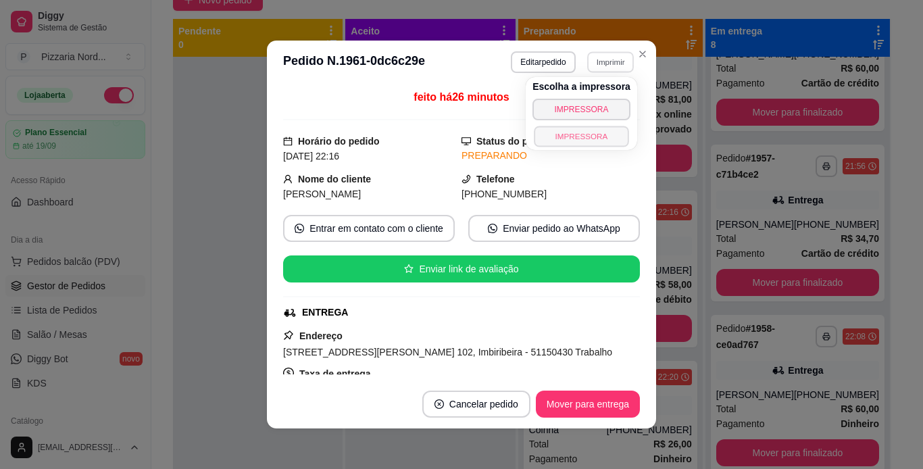
click at [580, 136] on button "IMPRESSORA" at bounding box center [581, 136] width 95 height 21
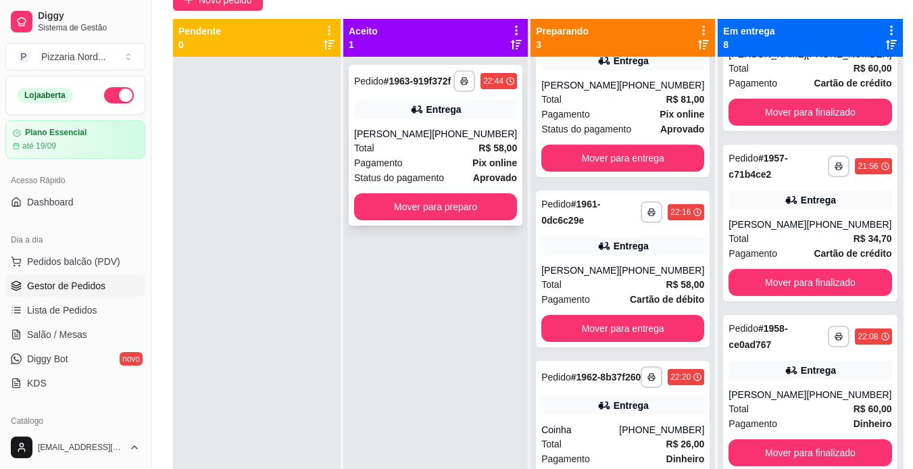
click at [410, 226] on div "**********" at bounding box center [436, 145] width 174 height 161
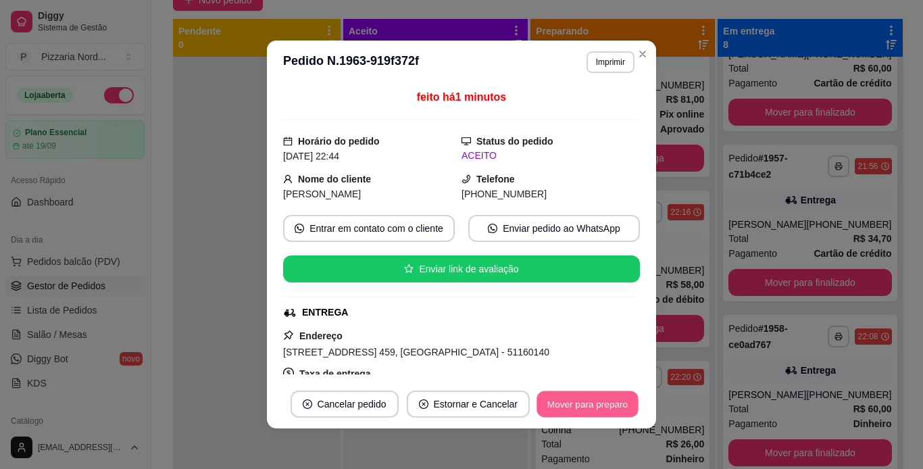
click at [608, 416] on button "Mover para preparo" at bounding box center [586, 404] width 101 height 26
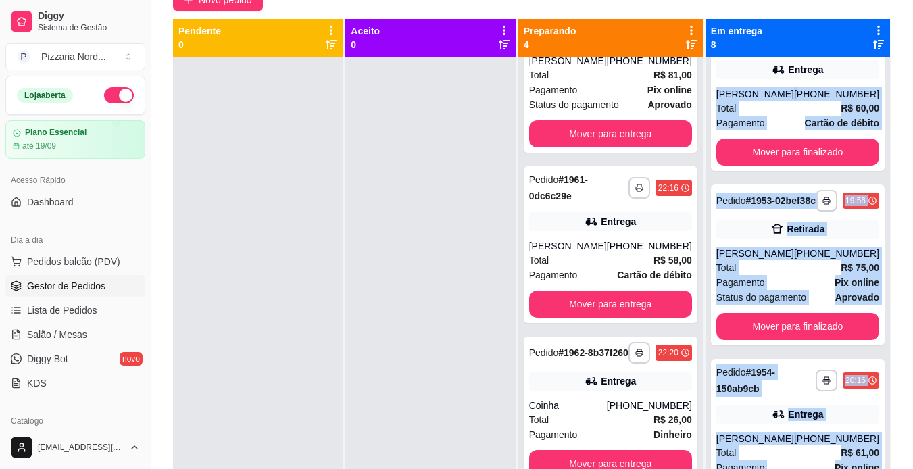
scroll to position [0, 0]
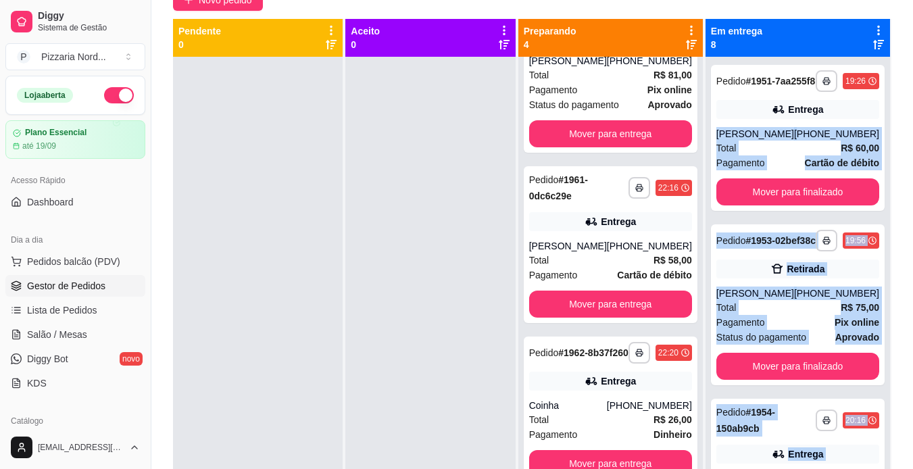
drag, startPoint x: 879, startPoint y: 347, endPoint x: 872, endPoint y: 98, distance: 249.4
click at [872, 98] on div "**********" at bounding box center [797, 291] width 184 height 469
click at [893, 109] on div "**********" at bounding box center [531, 209] width 761 height 590
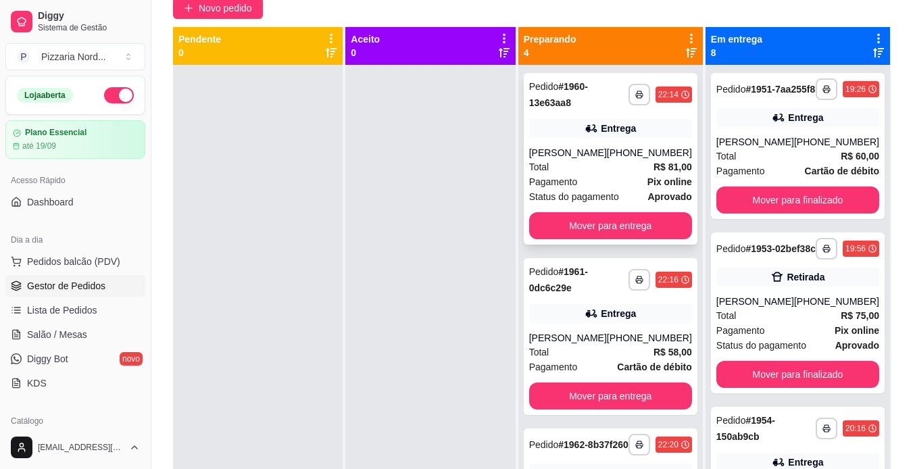
click at [576, 159] on div "[PERSON_NAME]" at bounding box center [568, 153] width 78 height 14
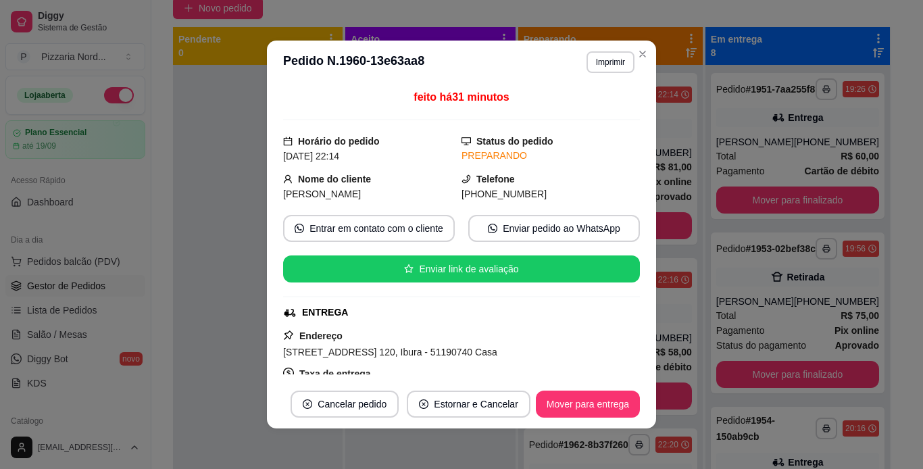
scroll to position [118, 0]
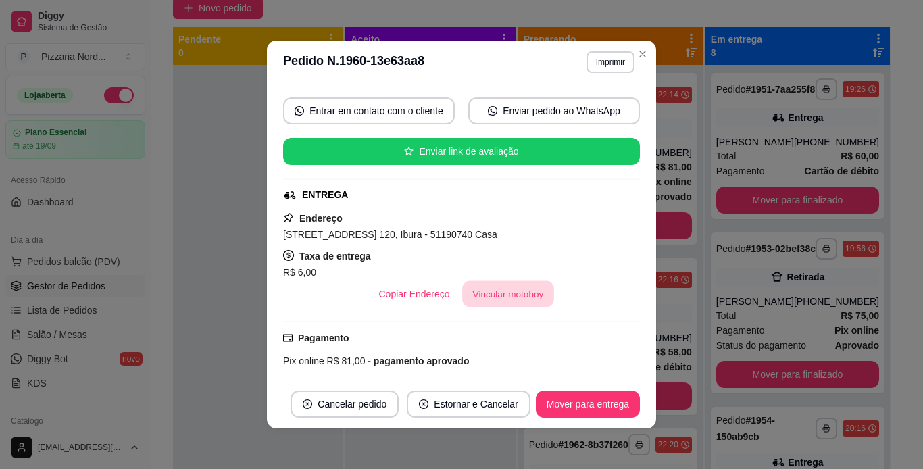
click at [509, 288] on button "Vincular motoboy" at bounding box center [508, 294] width 92 height 26
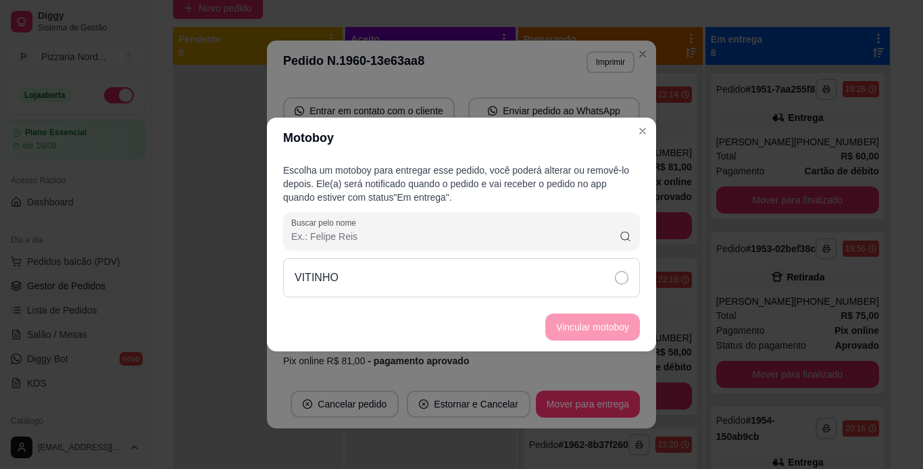
click at [386, 278] on div "VITINHO" at bounding box center [461, 277] width 357 height 39
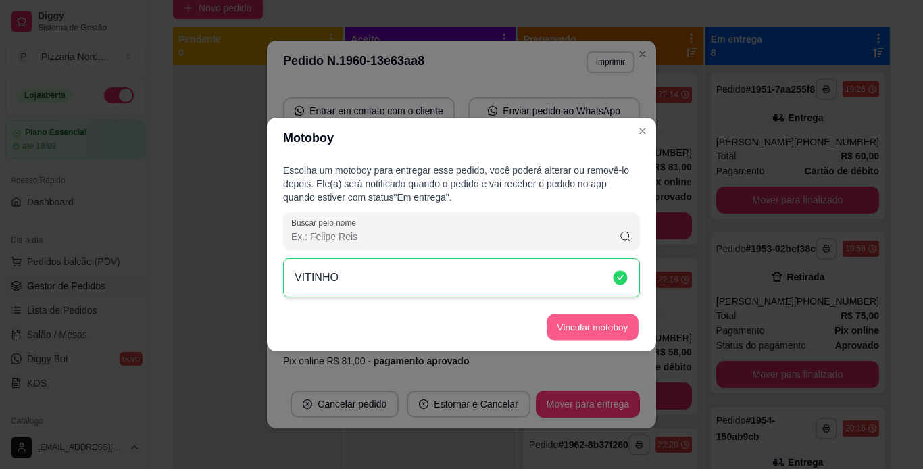
click at [570, 324] on button "Vincular motoboy" at bounding box center [593, 327] width 92 height 26
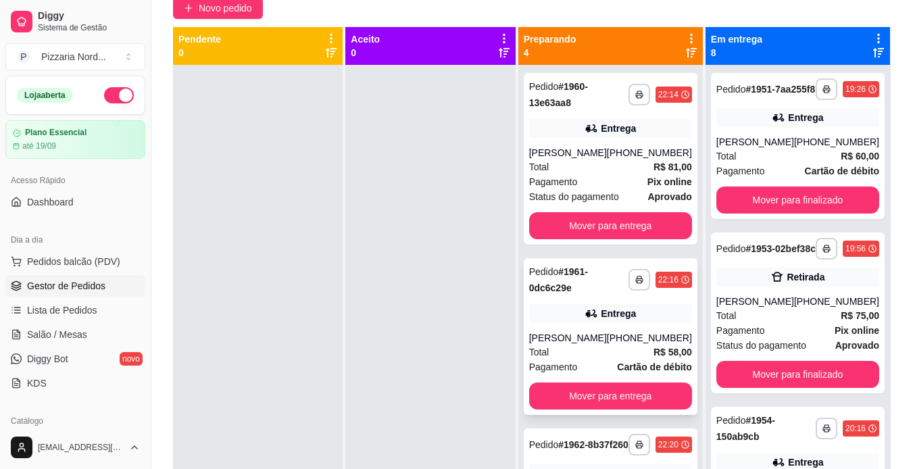
click at [676, 323] on div "Entrega" at bounding box center [610, 313] width 163 height 19
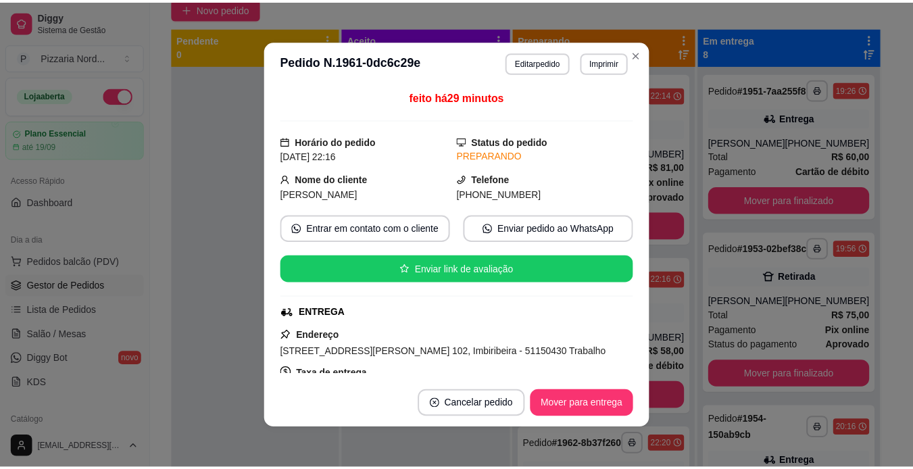
scroll to position [183, 0]
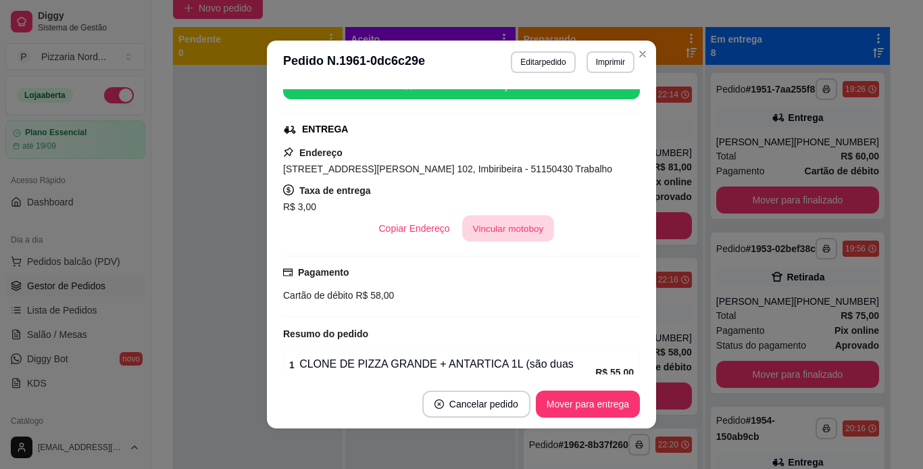
click at [513, 225] on button "Vincular motoboy" at bounding box center [508, 229] width 92 height 26
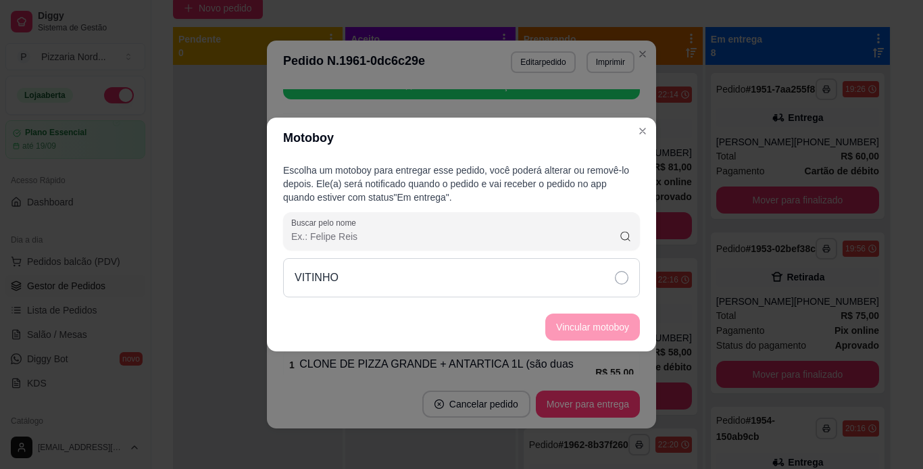
click at [502, 260] on div "VITINHO" at bounding box center [461, 277] width 357 height 39
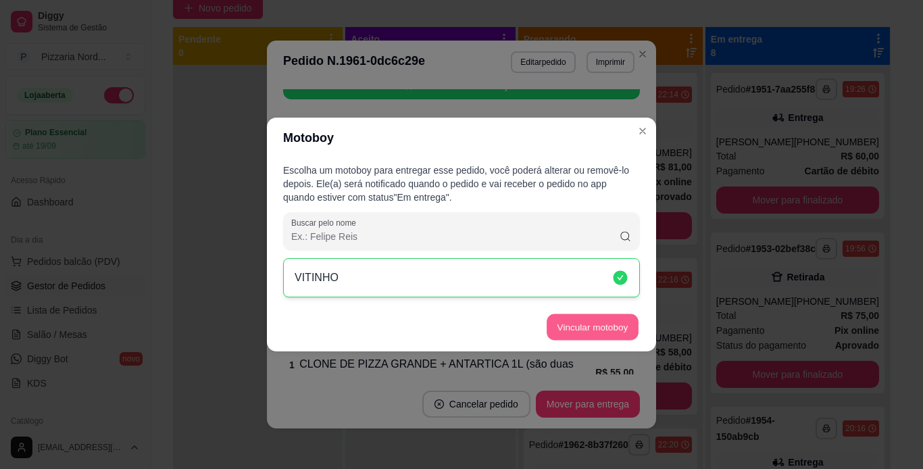
click at [581, 328] on button "Vincular motoboy" at bounding box center [593, 327] width 92 height 26
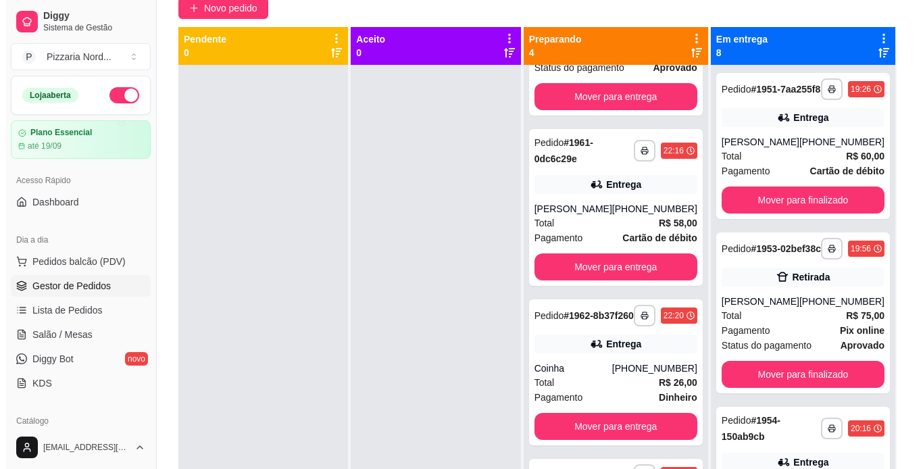
scroll to position [133, 0]
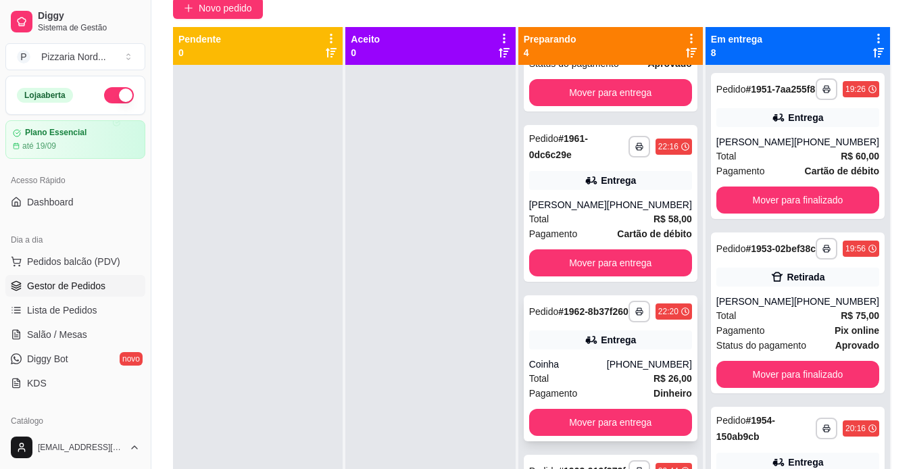
click at [608, 352] on div "**********" at bounding box center [611, 368] width 174 height 146
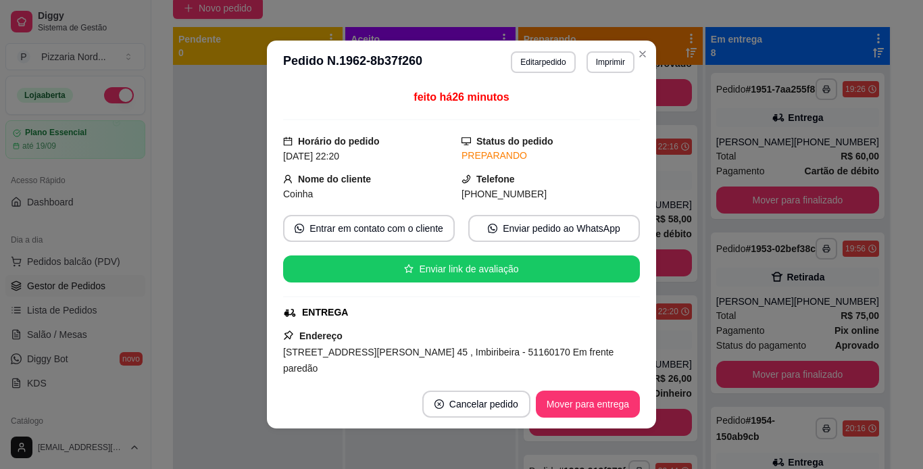
click at [626, 182] on div "feito há 26 minutos Horário do pedido [DATE] 22:20 Status do pedido PREPARANDO …" at bounding box center [461, 231] width 357 height 285
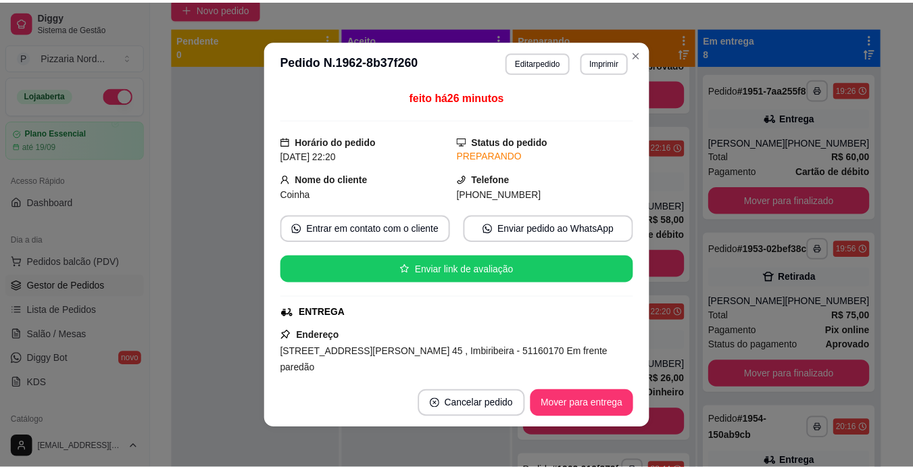
scroll to position [100, 0]
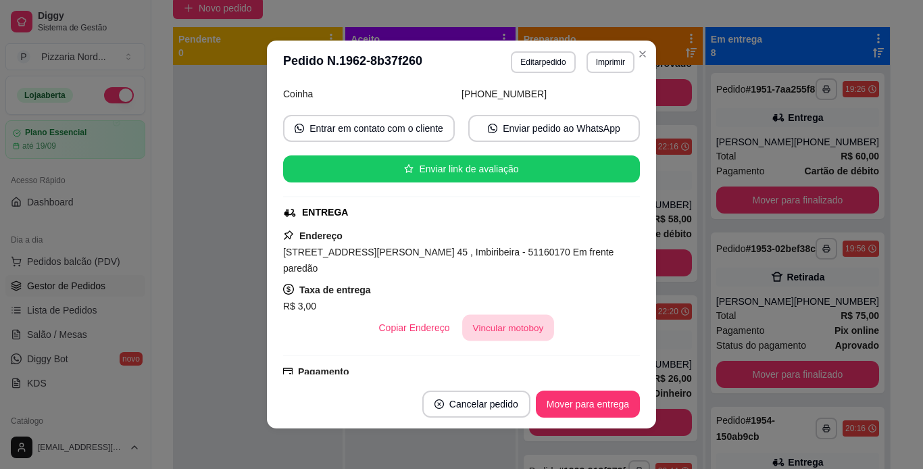
click at [487, 315] on button "Vincular motoboy" at bounding box center [508, 328] width 92 height 26
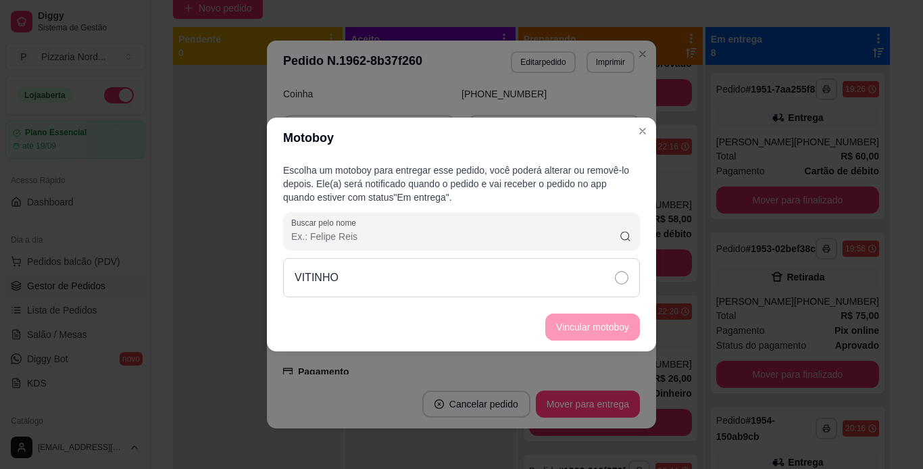
click at [444, 278] on div "VITINHO" at bounding box center [461, 277] width 357 height 39
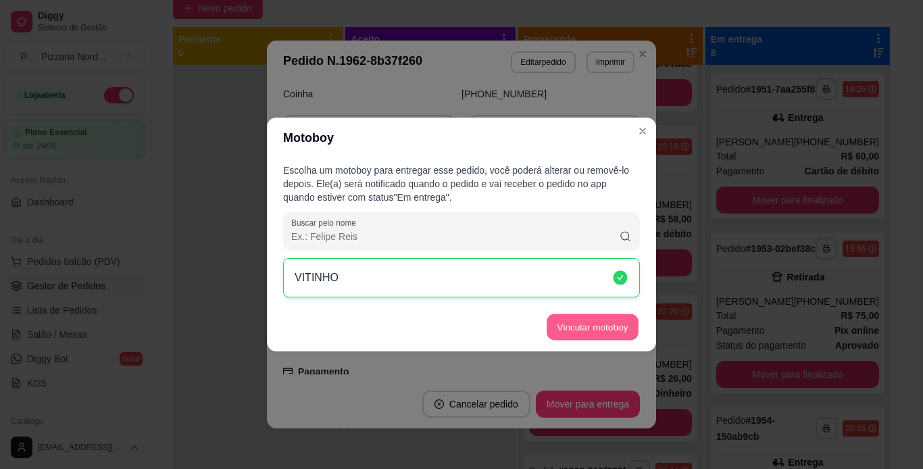
click at [579, 321] on button "Vincular motoboy" at bounding box center [593, 327] width 92 height 26
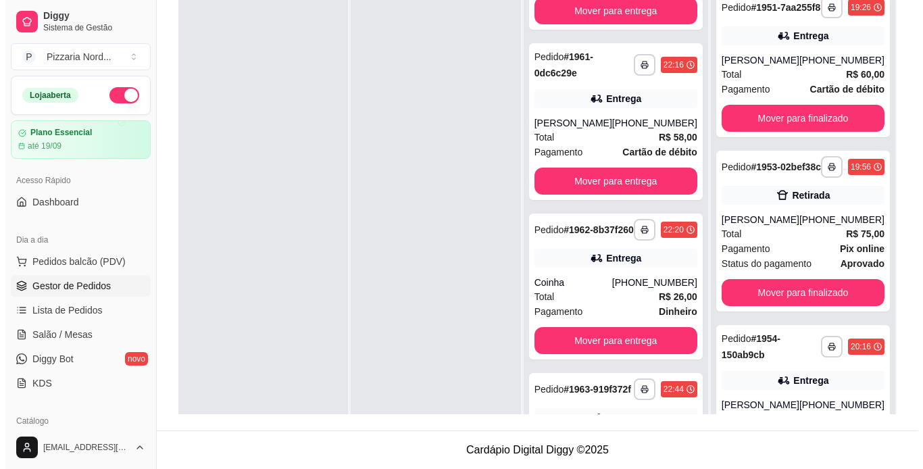
scroll to position [222, 0]
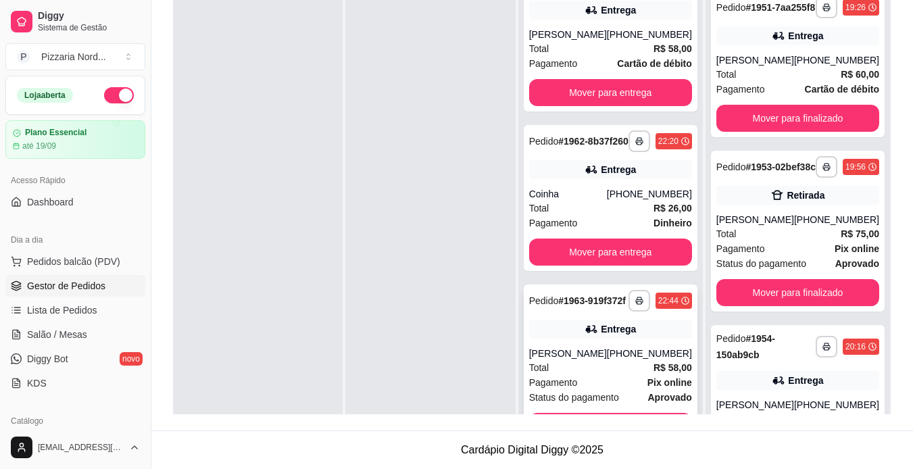
click at [596, 309] on div "Pedido # 1963-919f372f" at bounding box center [577, 301] width 97 height 16
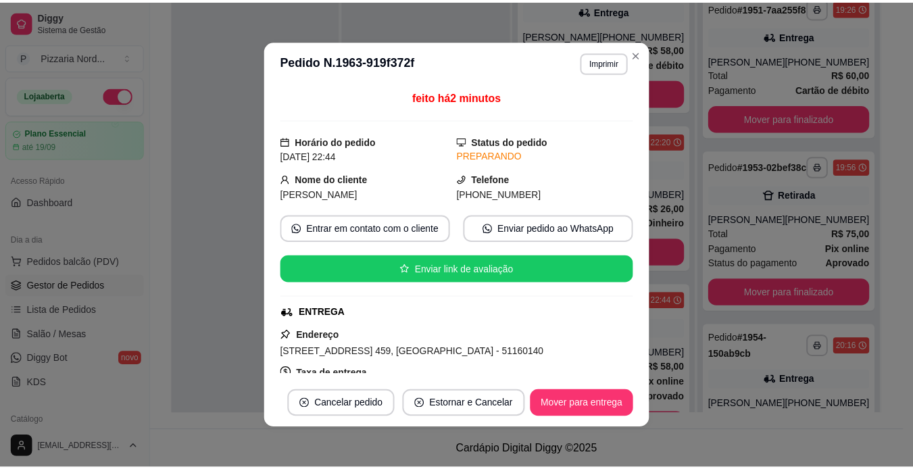
scroll to position [74, 0]
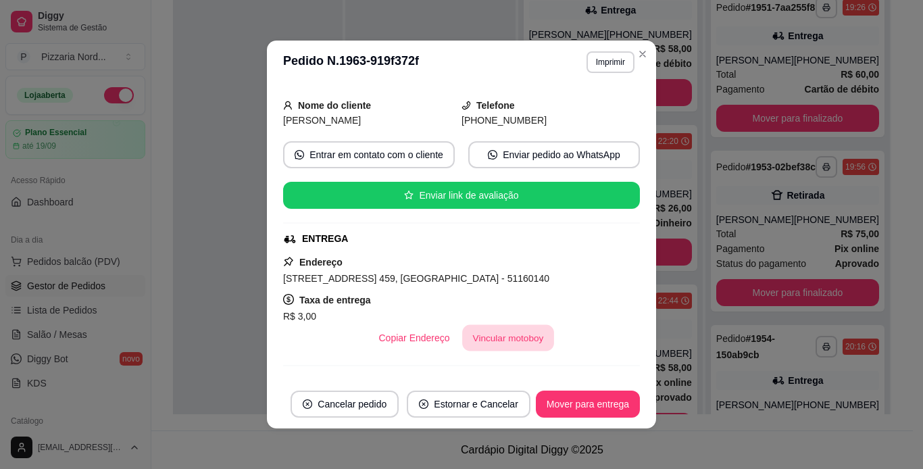
click at [490, 345] on button "Vincular motoboy" at bounding box center [508, 338] width 92 height 26
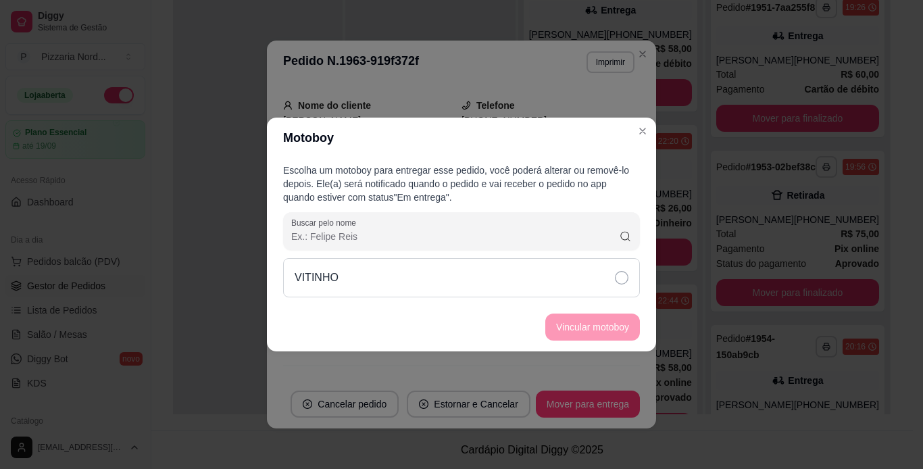
click at [388, 280] on div "VITINHO" at bounding box center [461, 277] width 357 height 39
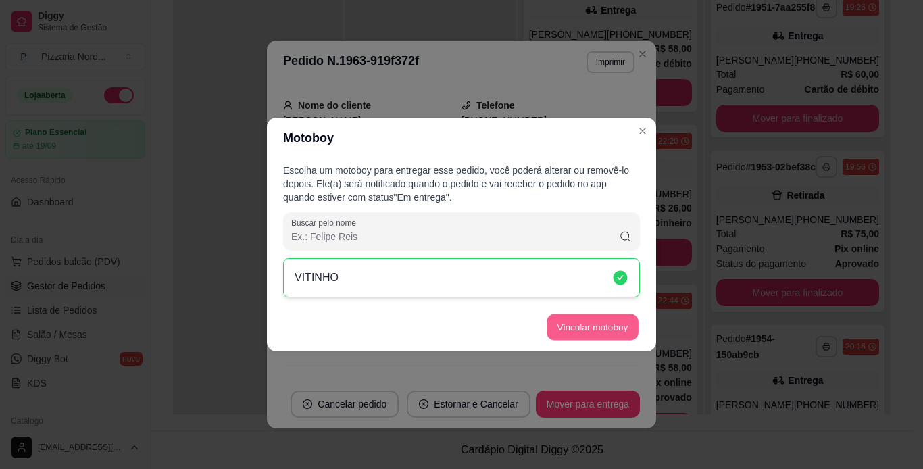
click at [613, 332] on button "Vincular motoboy" at bounding box center [593, 327] width 92 height 26
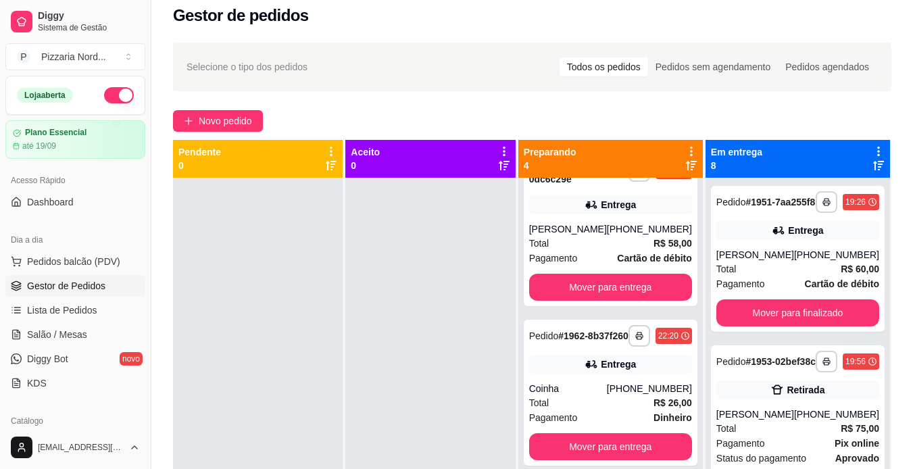
scroll to position [0, 0]
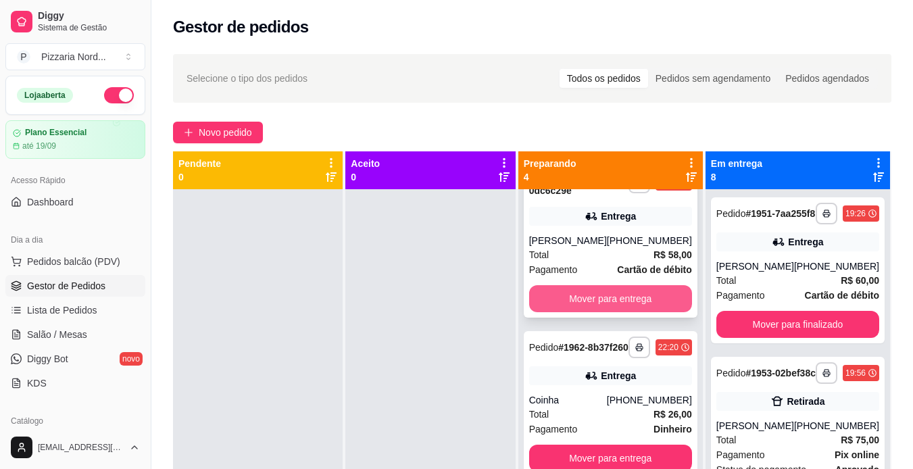
click at [563, 312] on button "Mover para entrega" at bounding box center [610, 298] width 163 height 27
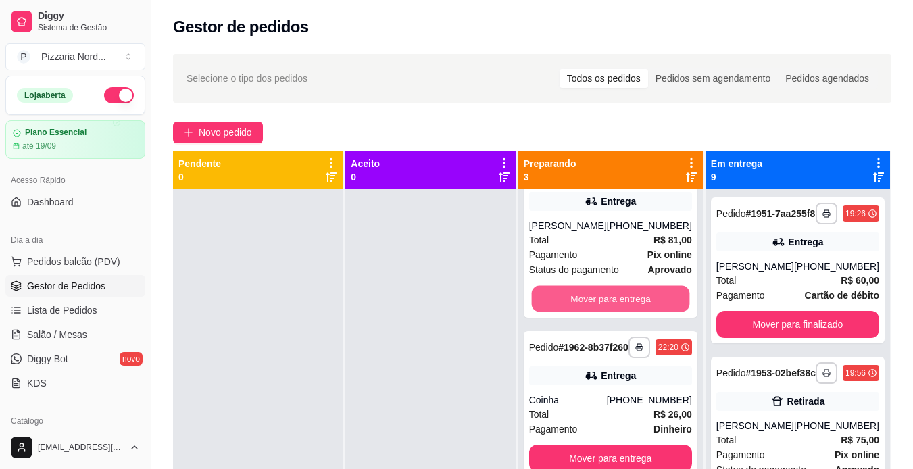
click at [563, 312] on button "Mover para entrega" at bounding box center [610, 299] width 158 height 26
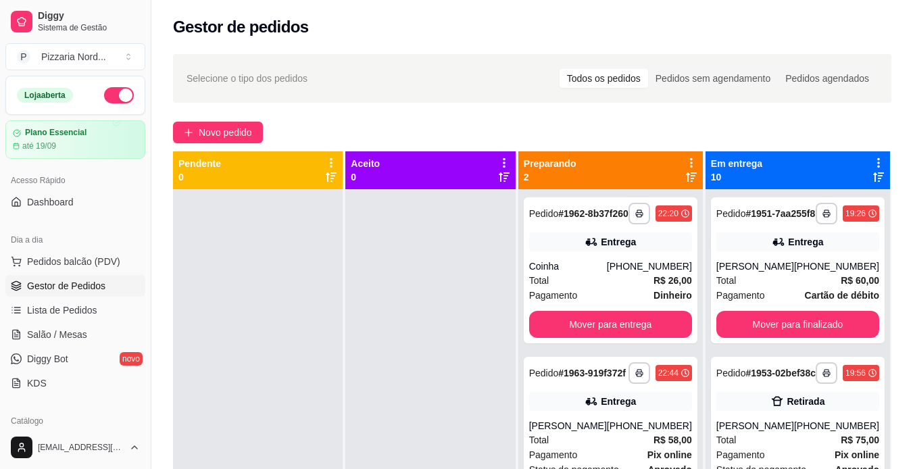
scroll to position [0, 0]
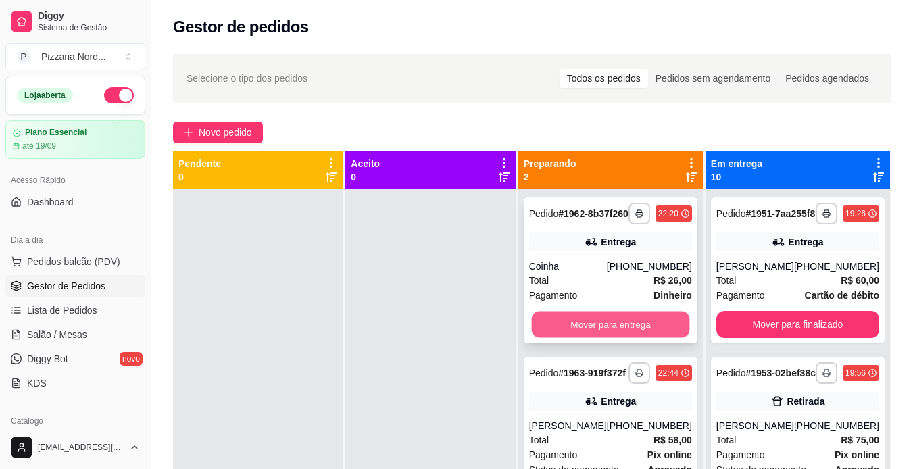
click at [583, 326] on button "Mover para entrega" at bounding box center [610, 324] width 158 height 26
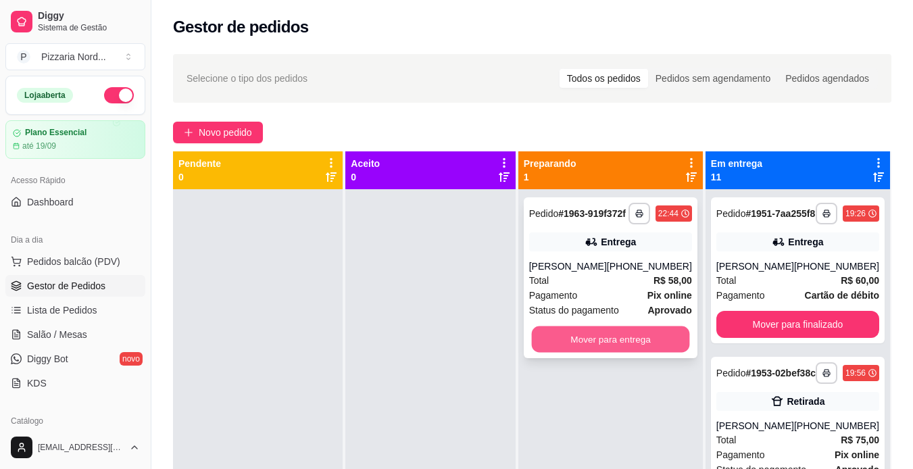
click at [572, 344] on button "Mover para entrega" at bounding box center [610, 339] width 158 height 26
